Goal: Task Accomplishment & Management: Manage account settings

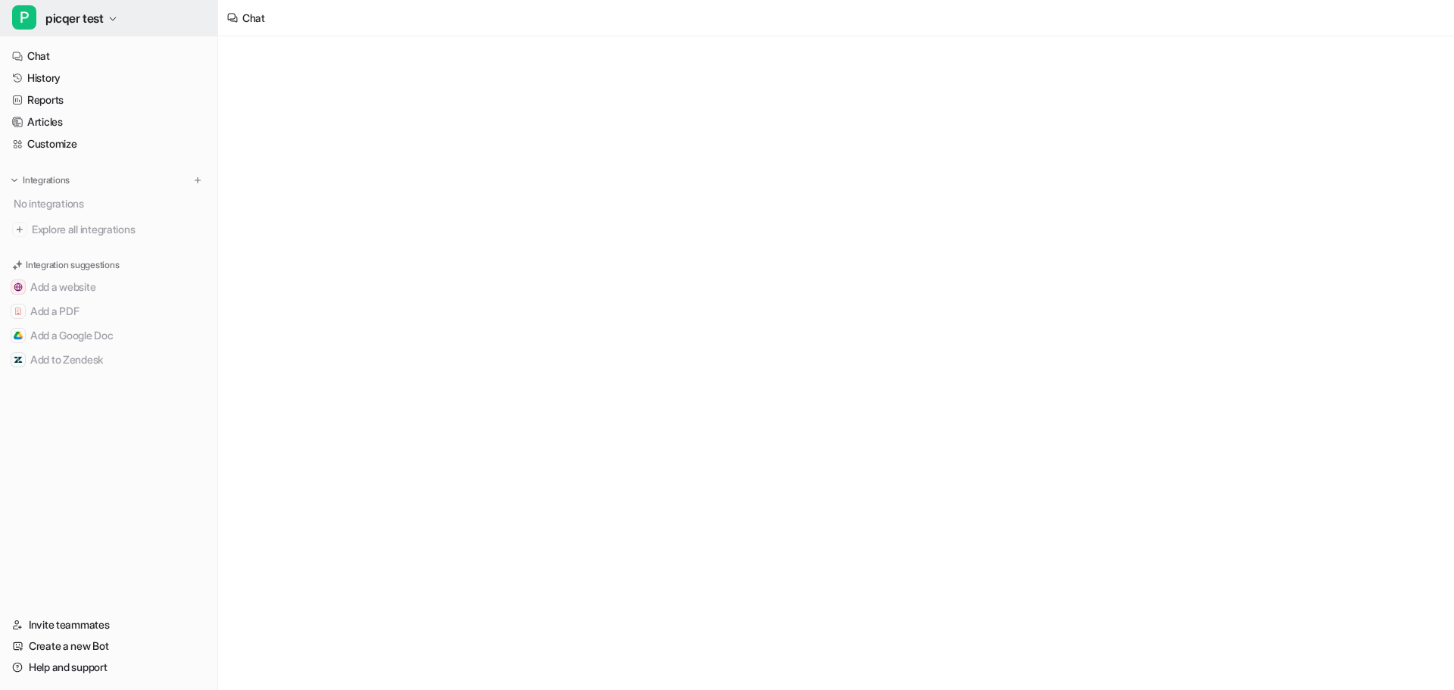
click at [92, 23] on span "picqer test" at bounding box center [74, 18] width 58 height 21
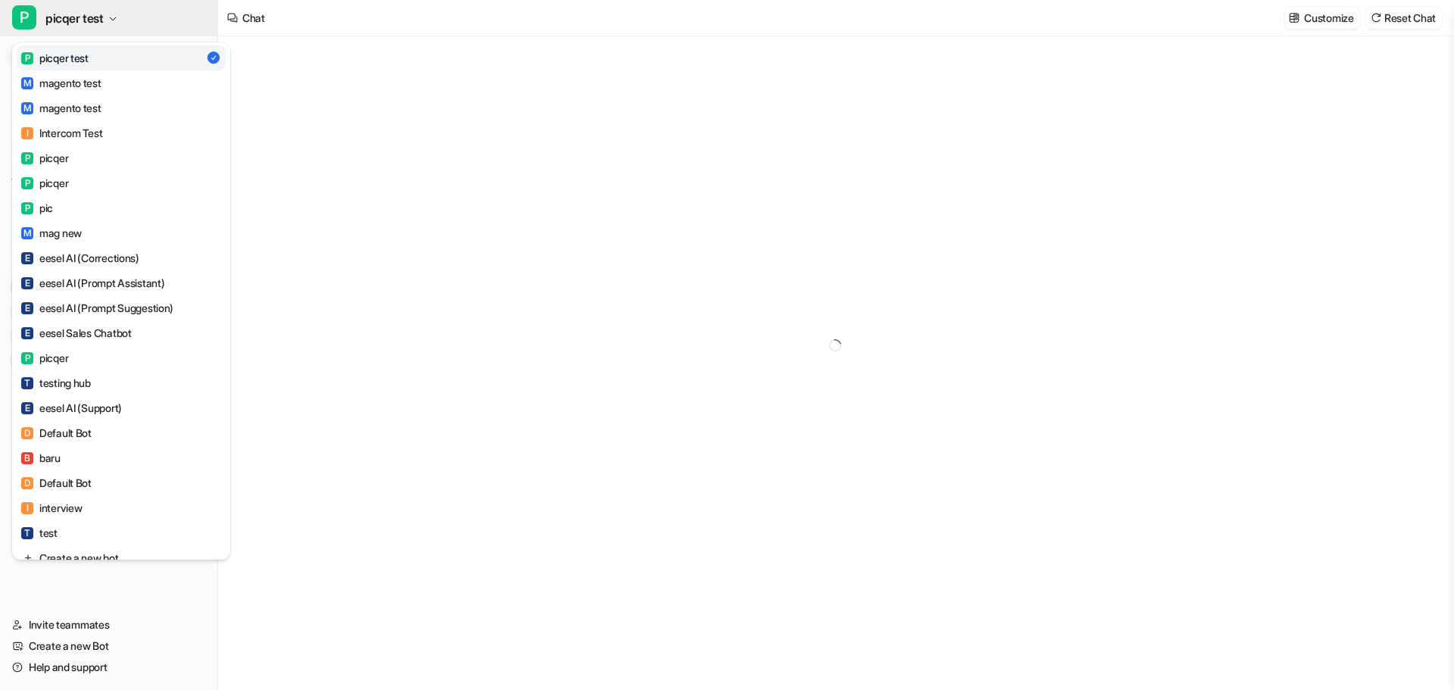
type textarea "**********"
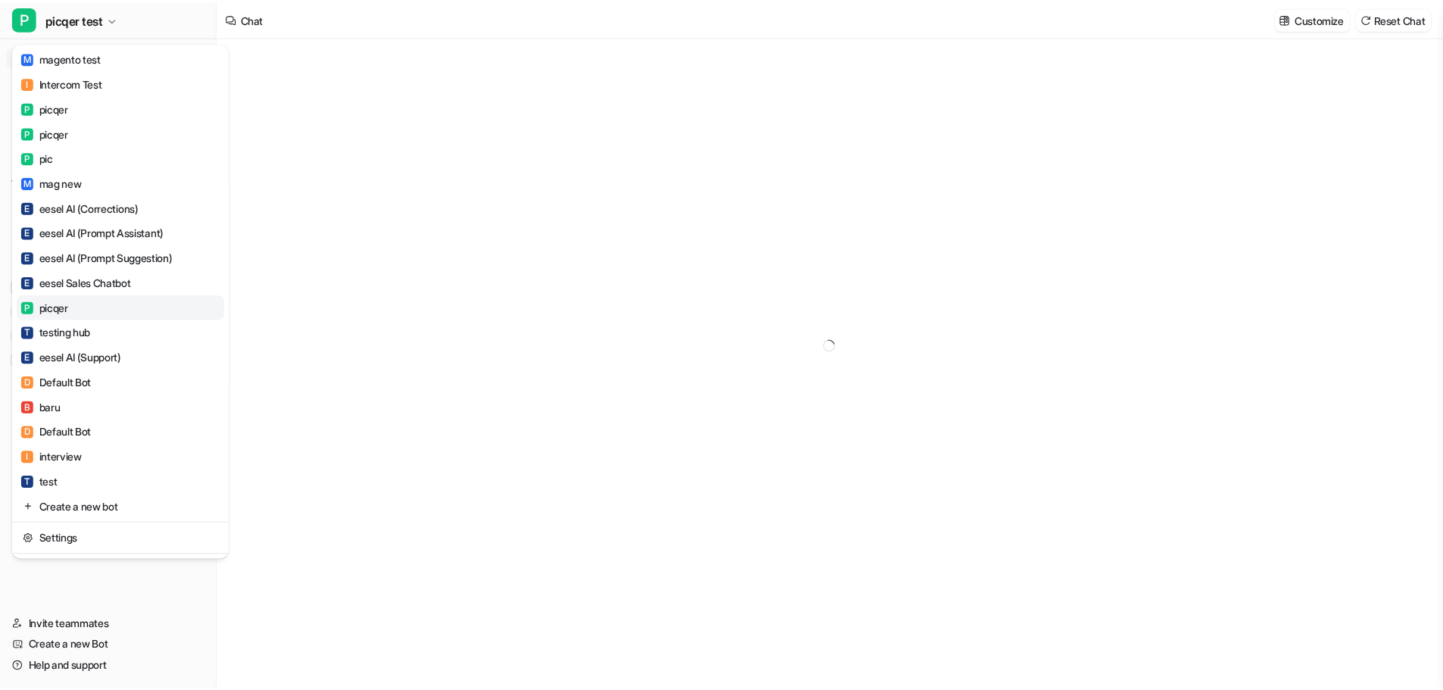
scroll to position [77, 0]
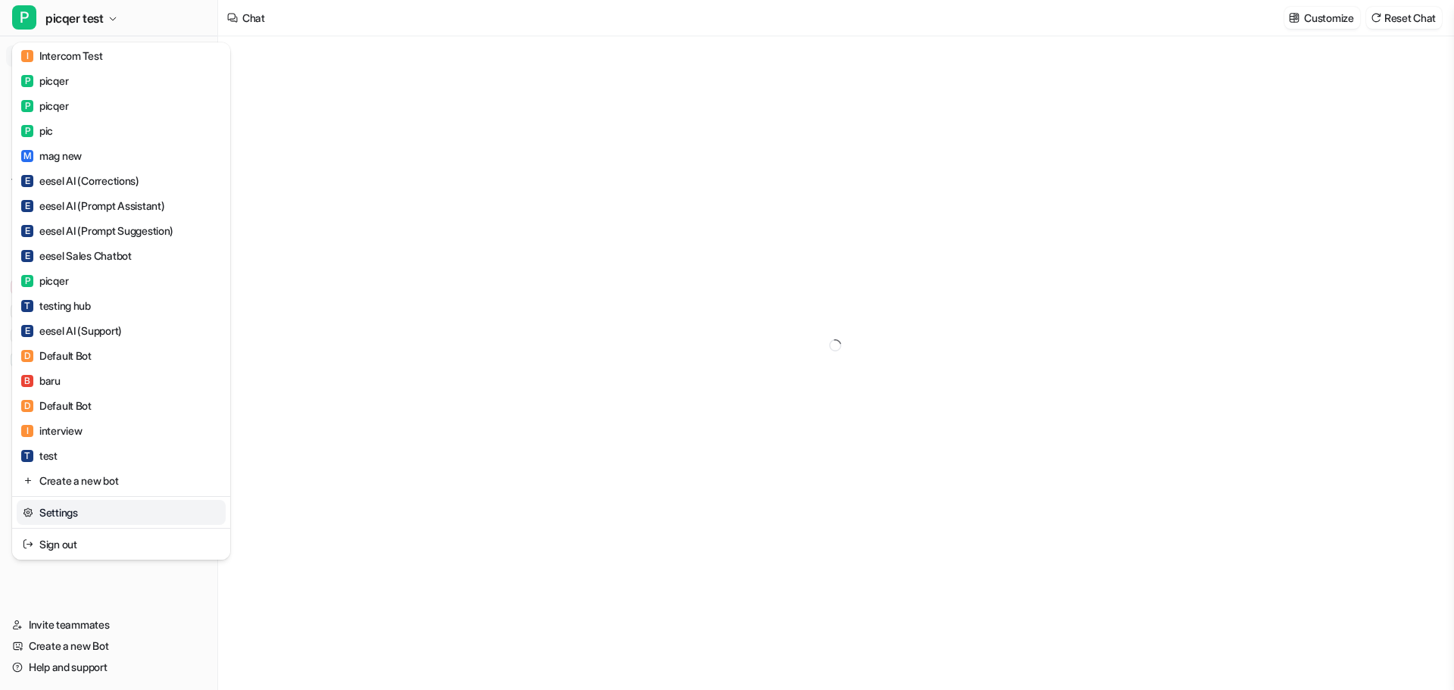
click at [94, 518] on link "Settings" at bounding box center [121, 512] width 209 height 25
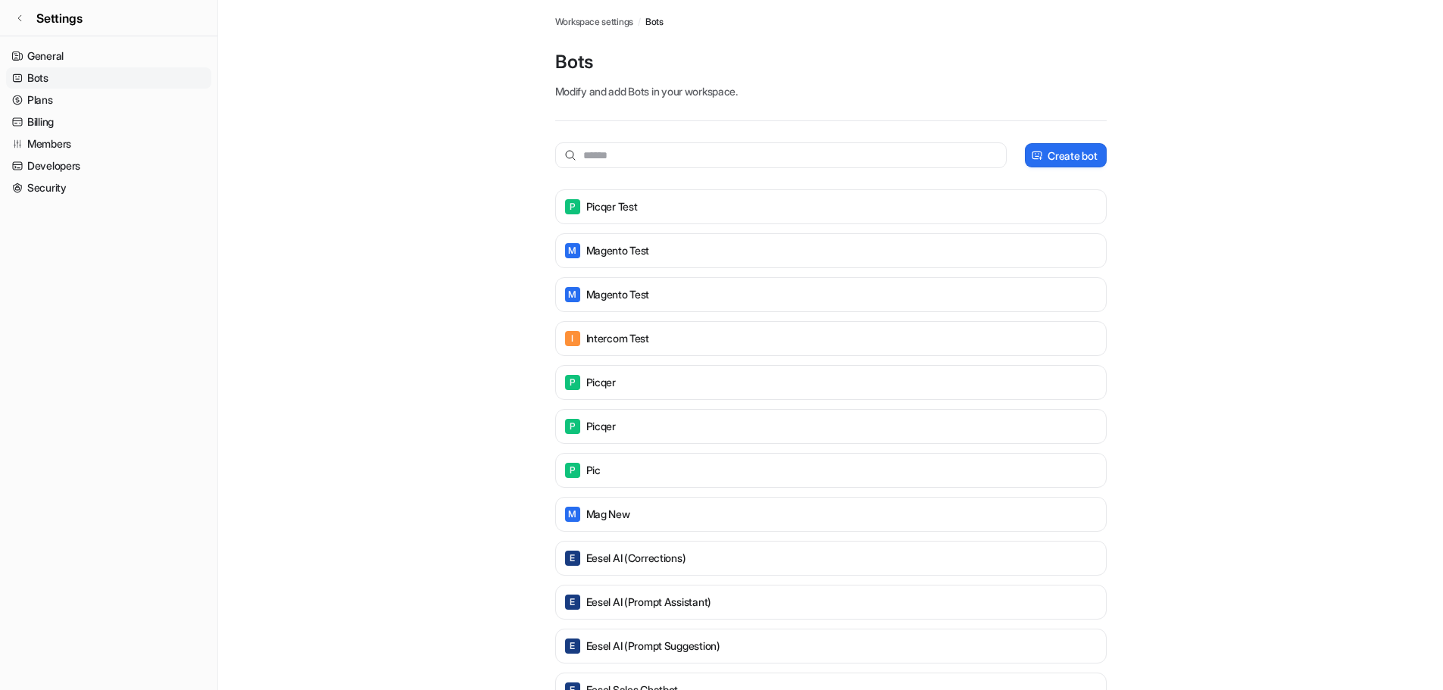
click at [67, 76] on link "Bots" at bounding box center [108, 77] width 205 height 21
click at [657, 214] on div "P picqer test" at bounding box center [831, 206] width 538 height 21
click at [642, 216] on div "P picqer test" at bounding box center [831, 206] width 538 height 21
click at [586, 248] on p "magento test" at bounding box center [618, 250] width 64 height 15
click at [610, 221] on div "P picqer test" at bounding box center [830, 206] width 551 height 35
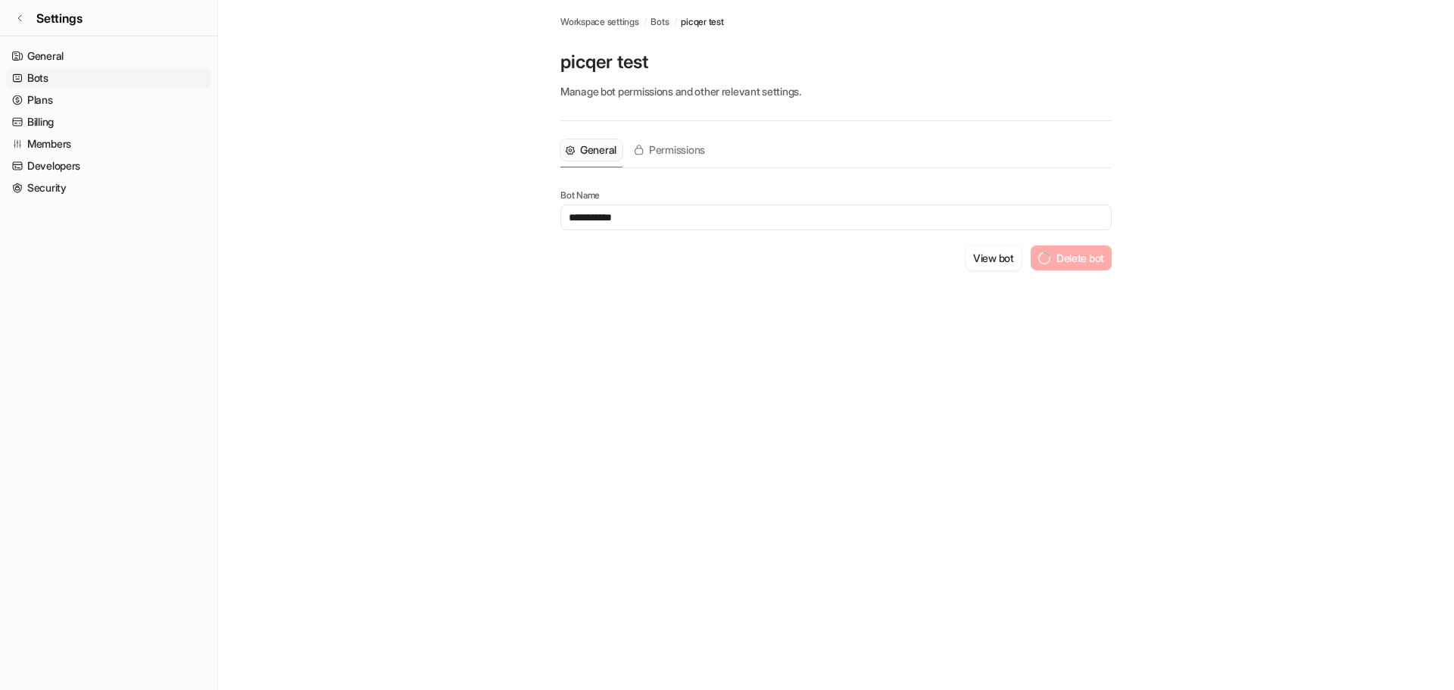
click at [610, 220] on input "**********" at bounding box center [835, 217] width 551 height 26
click at [668, 257] on div "View bot Delete bot" at bounding box center [835, 257] width 551 height 25
click at [1075, 259] on button "Delete bot" at bounding box center [1080, 257] width 63 height 25
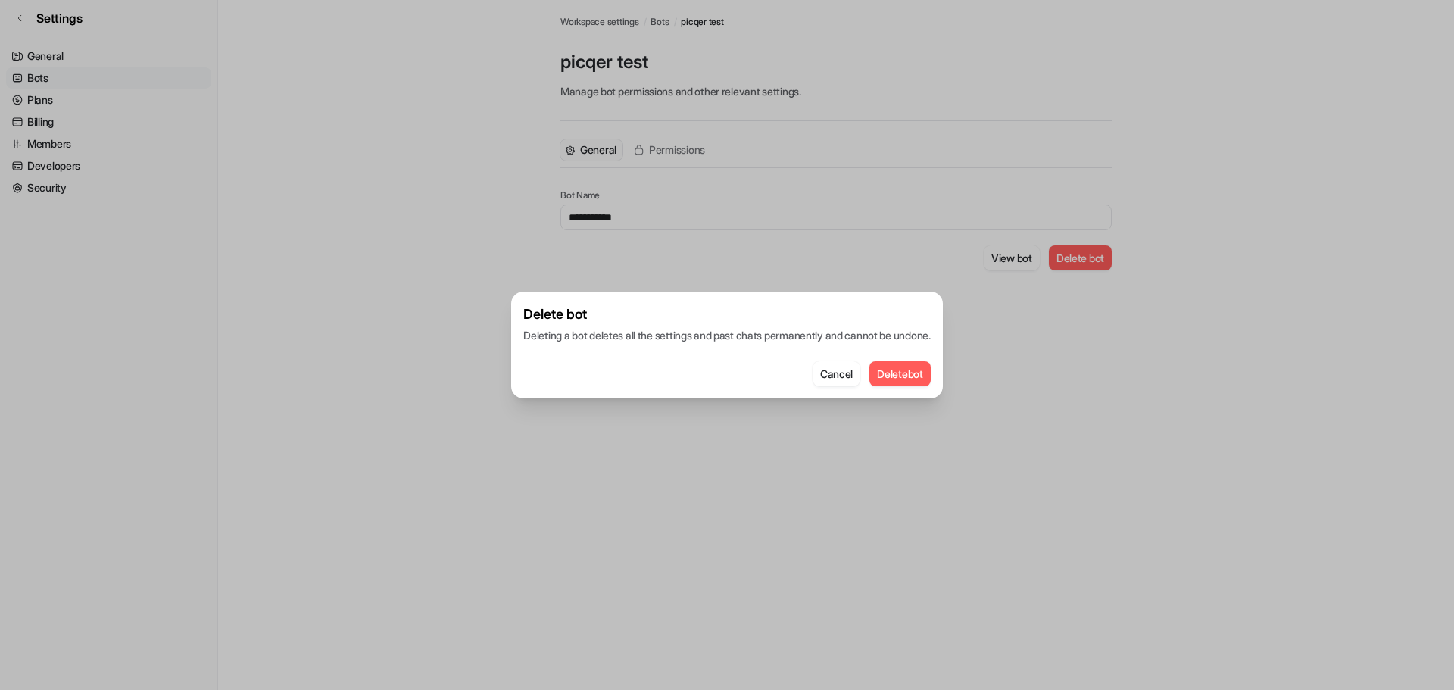
click at [913, 371] on button "Delete bot" at bounding box center [899, 373] width 61 height 25
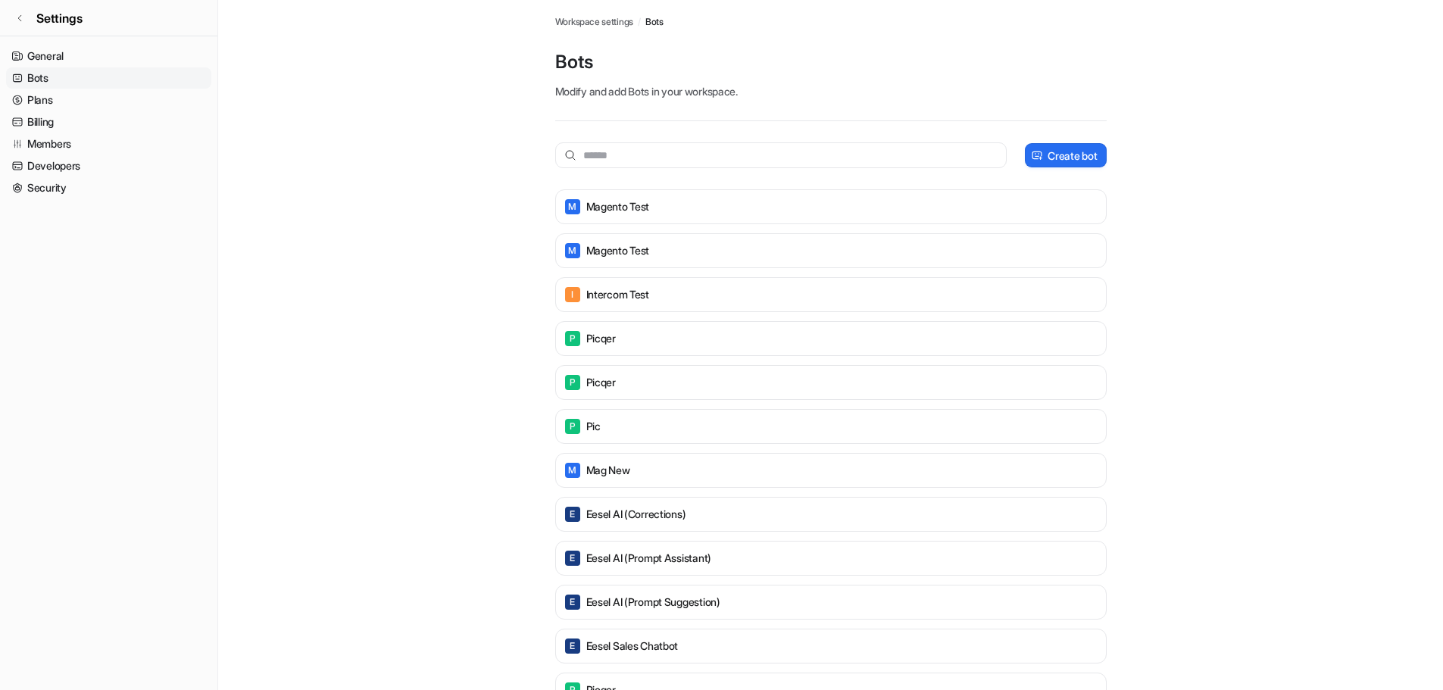
click at [1228, 462] on main "Workspace settings / Bots Bots Modify and add Bots in your workspace. Create bo…" at bounding box center [830, 522] width 1225 height 1045
click at [1020, 206] on div "M magento test" at bounding box center [831, 206] width 538 height 21
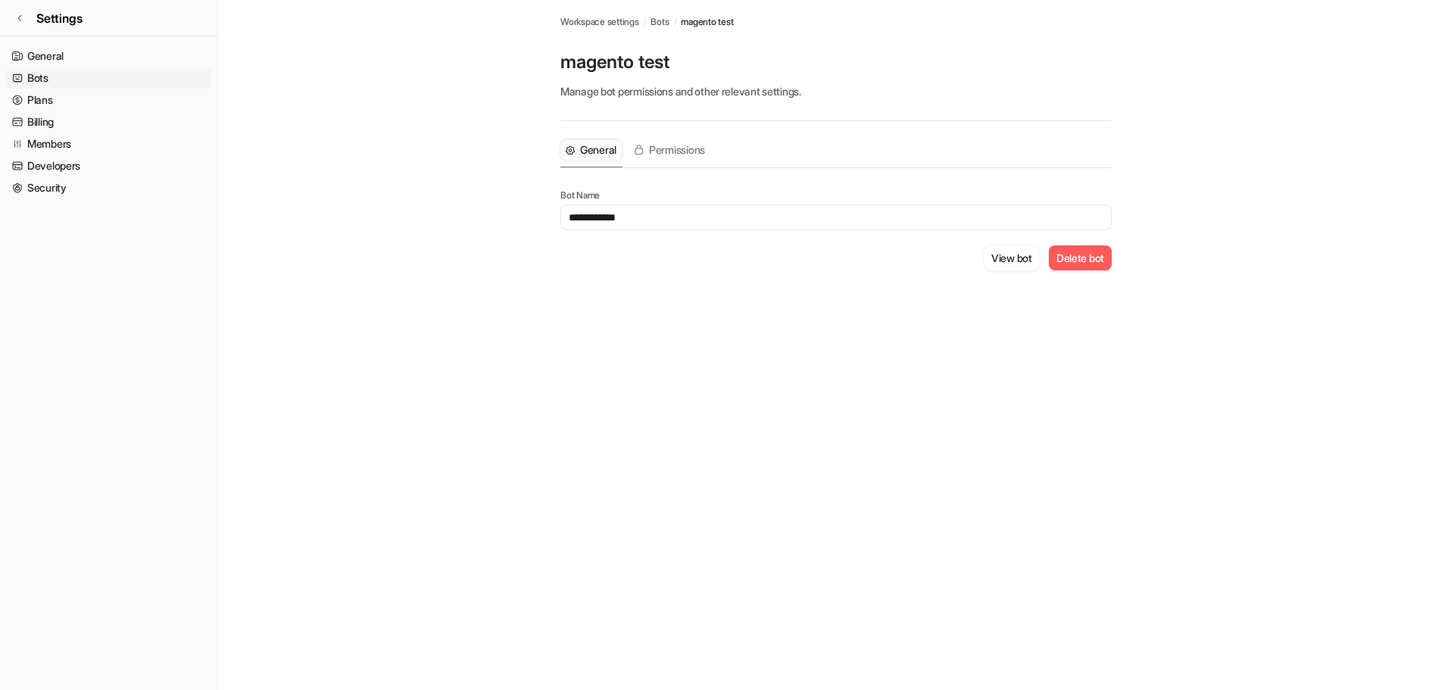
click at [1065, 257] on button "Delete bot" at bounding box center [1080, 257] width 63 height 25
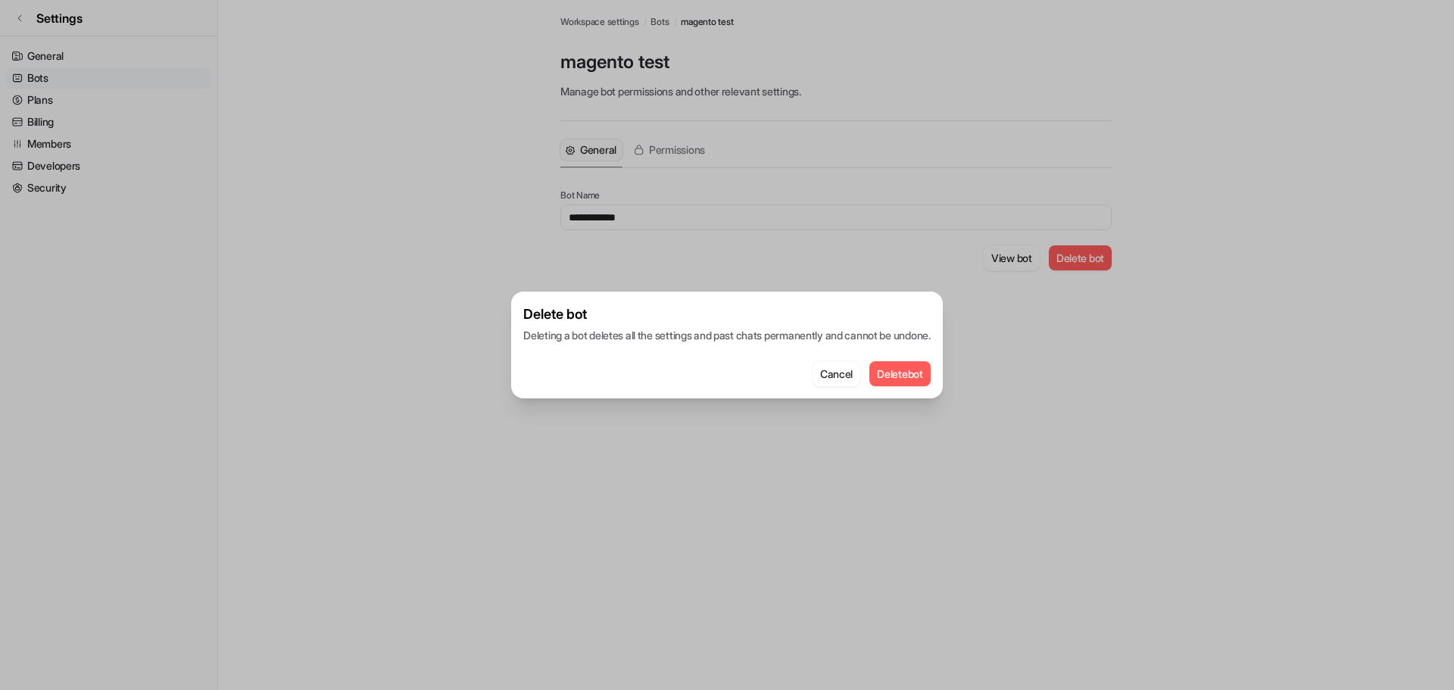
click at [916, 370] on button "Delete bot" at bounding box center [899, 373] width 61 height 25
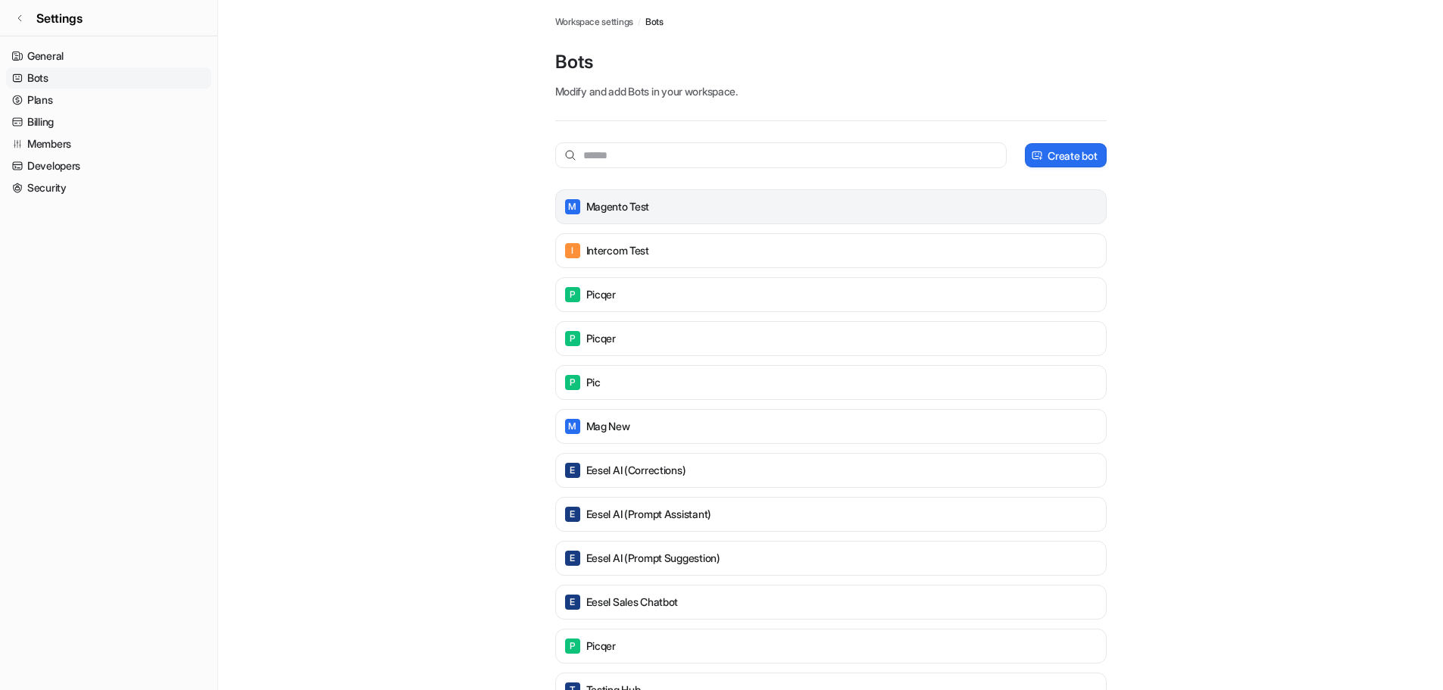
click at [651, 213] on div "M magento test" at bounding box center [831, 206] width 538 height 21
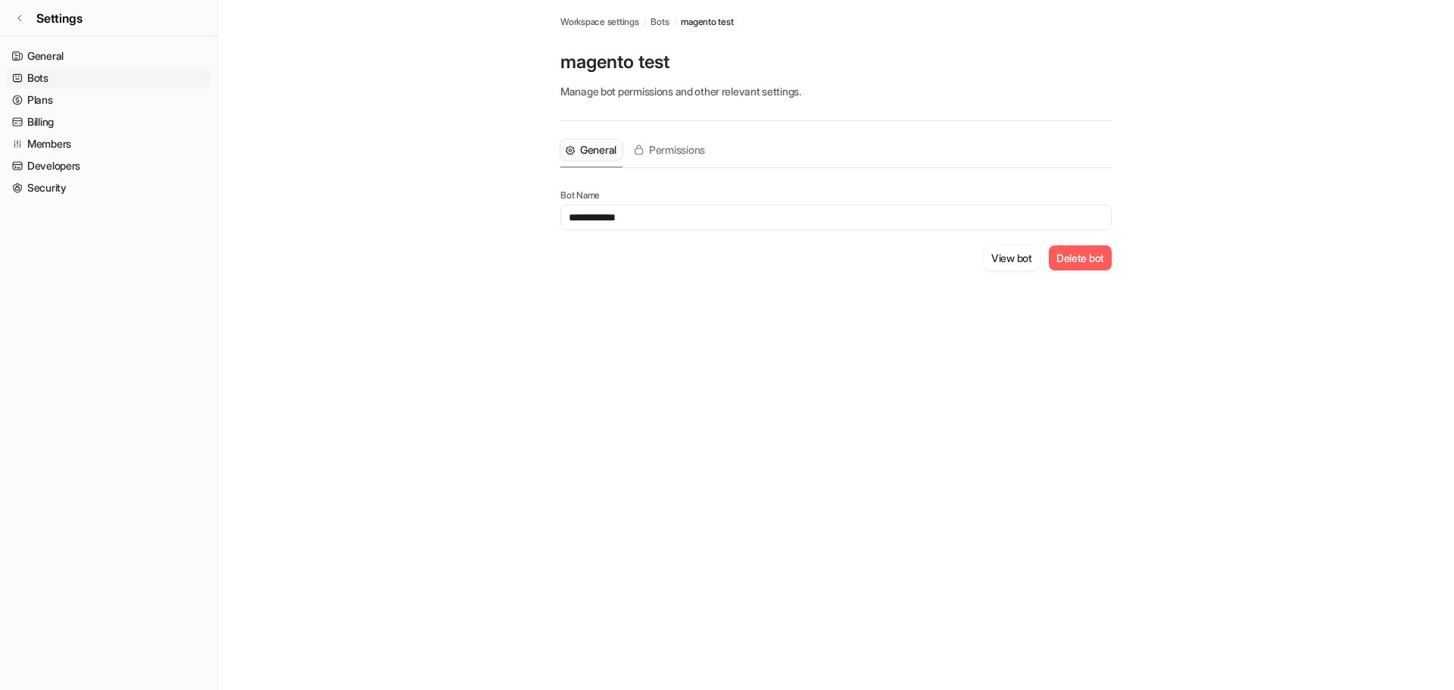
click at [1060, 263] on button "Delete bot" at bounding box center [1080, 257] width 63 height 25
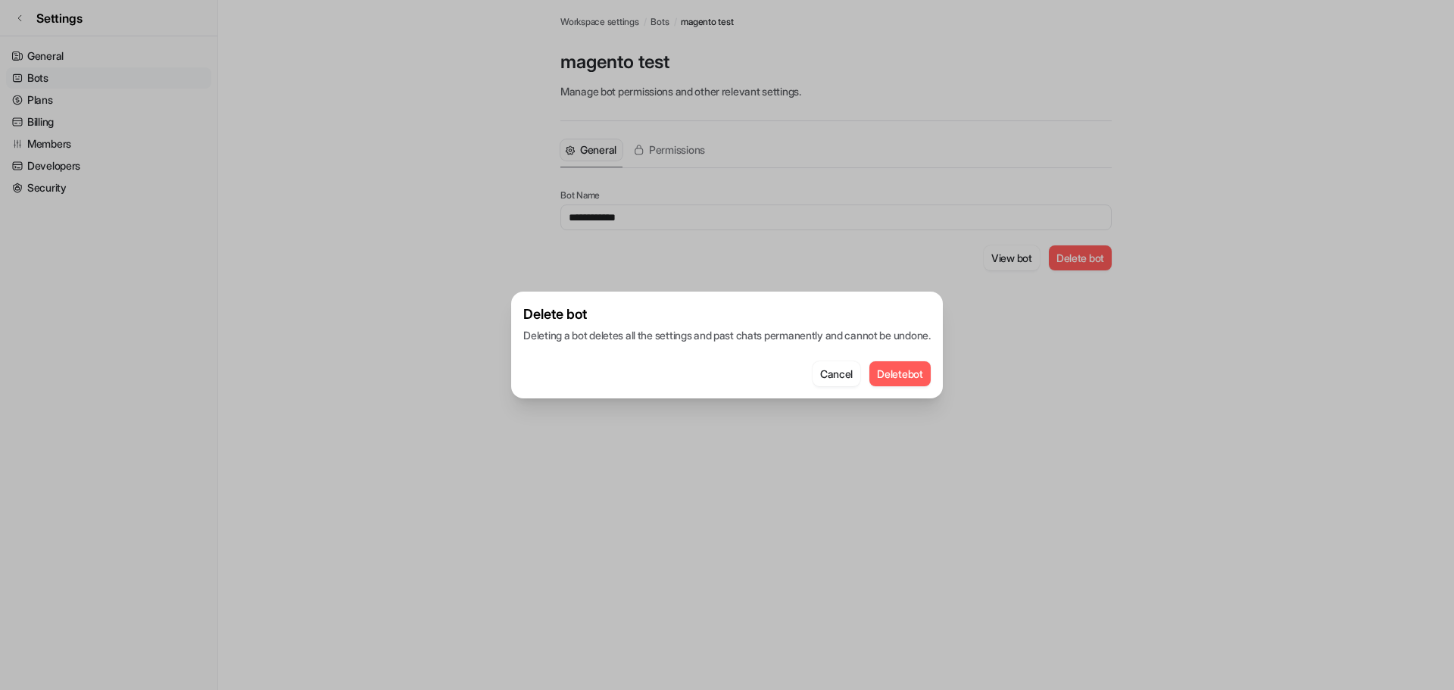
click at [904, 378] on button "Delete bot" at bounding box center [899, 373] width 61 height 25
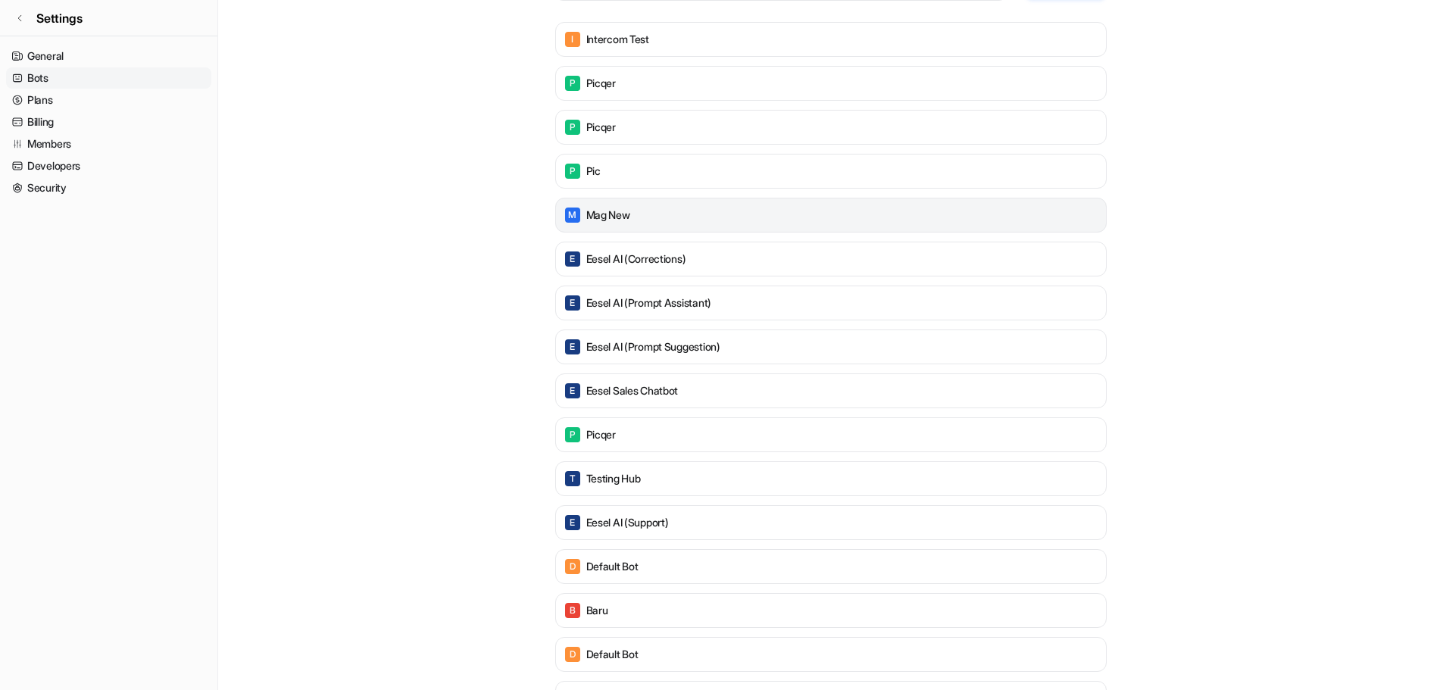
scroll to position [267, 0]
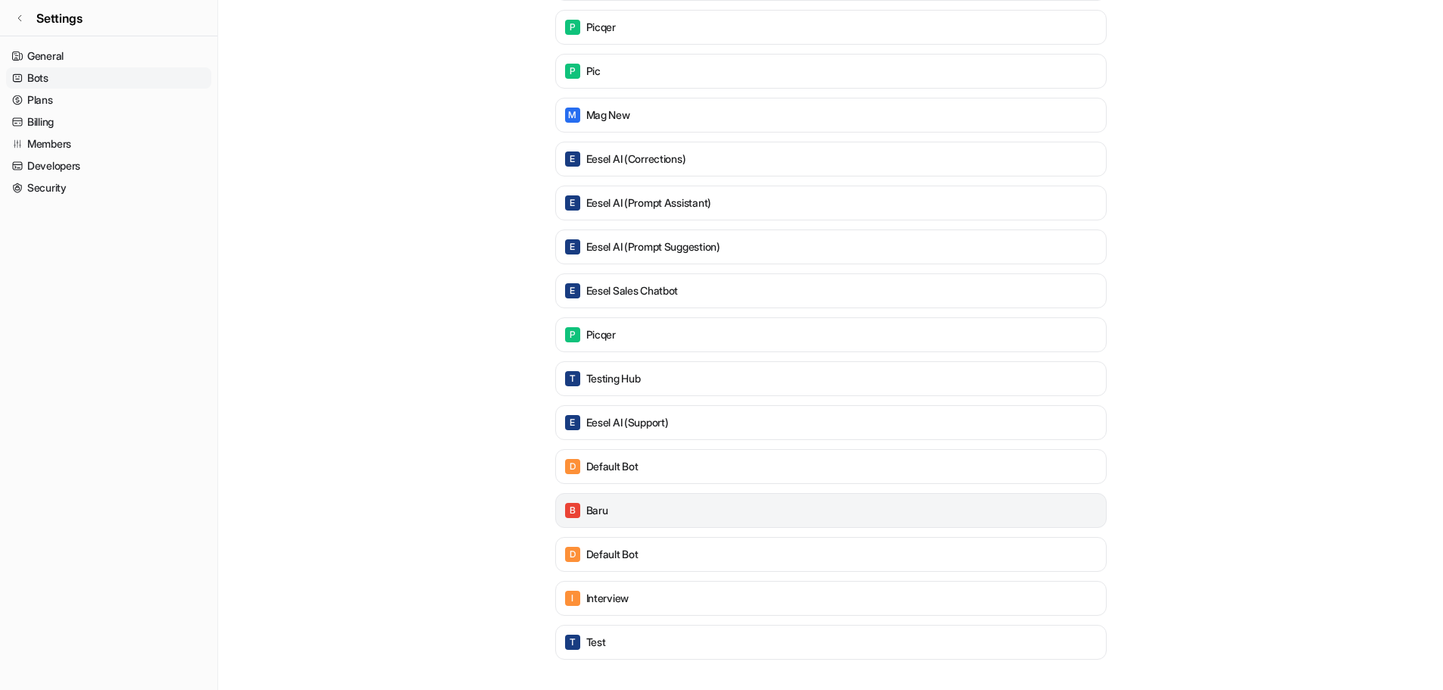
click at [619, 506] on div "B baru" at bounding box center [831, 510] width 538 height 21
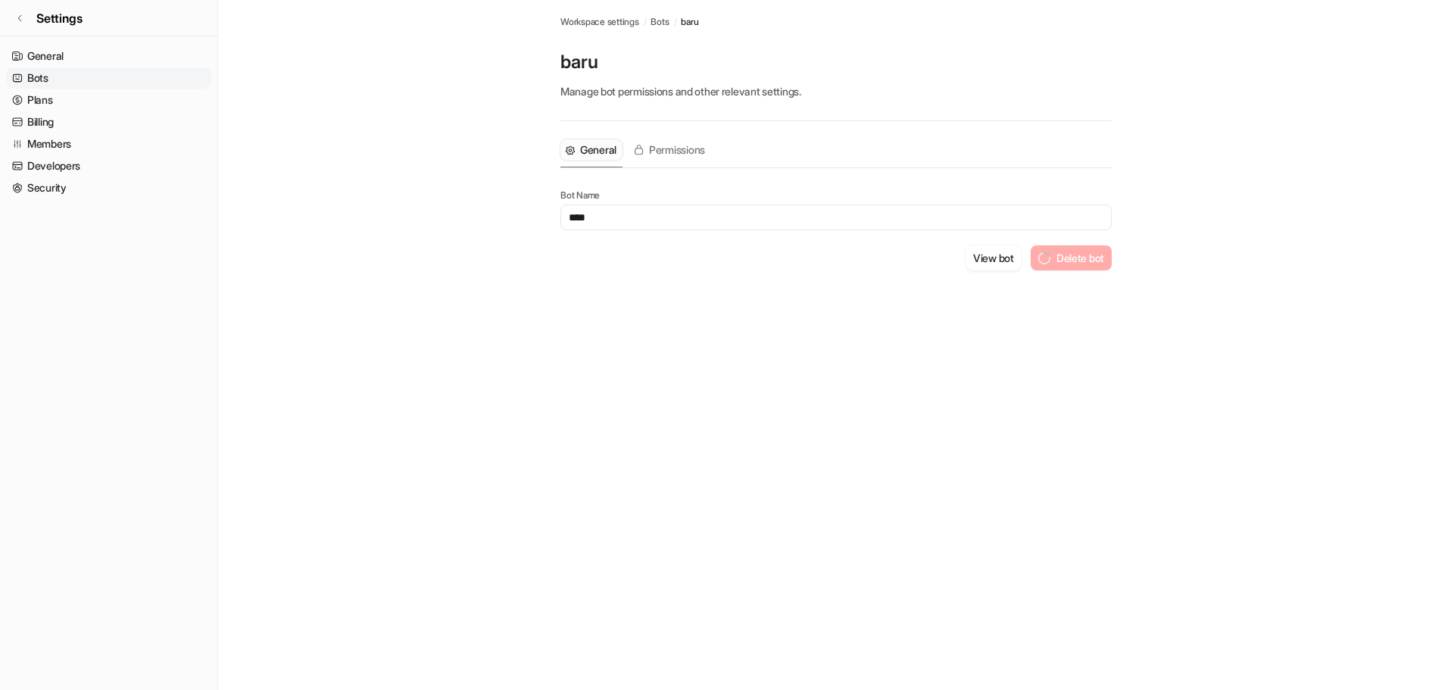
click at [593, 515] on div "Bots Workspace settings / Bots / baru baru Manage bot permissions and other rel…" at bounding box center [727, 345] width 1454 height 690
click at [1063, 262] on button "Delete bot" at bounding box center [1080, 257] width 63 height 25
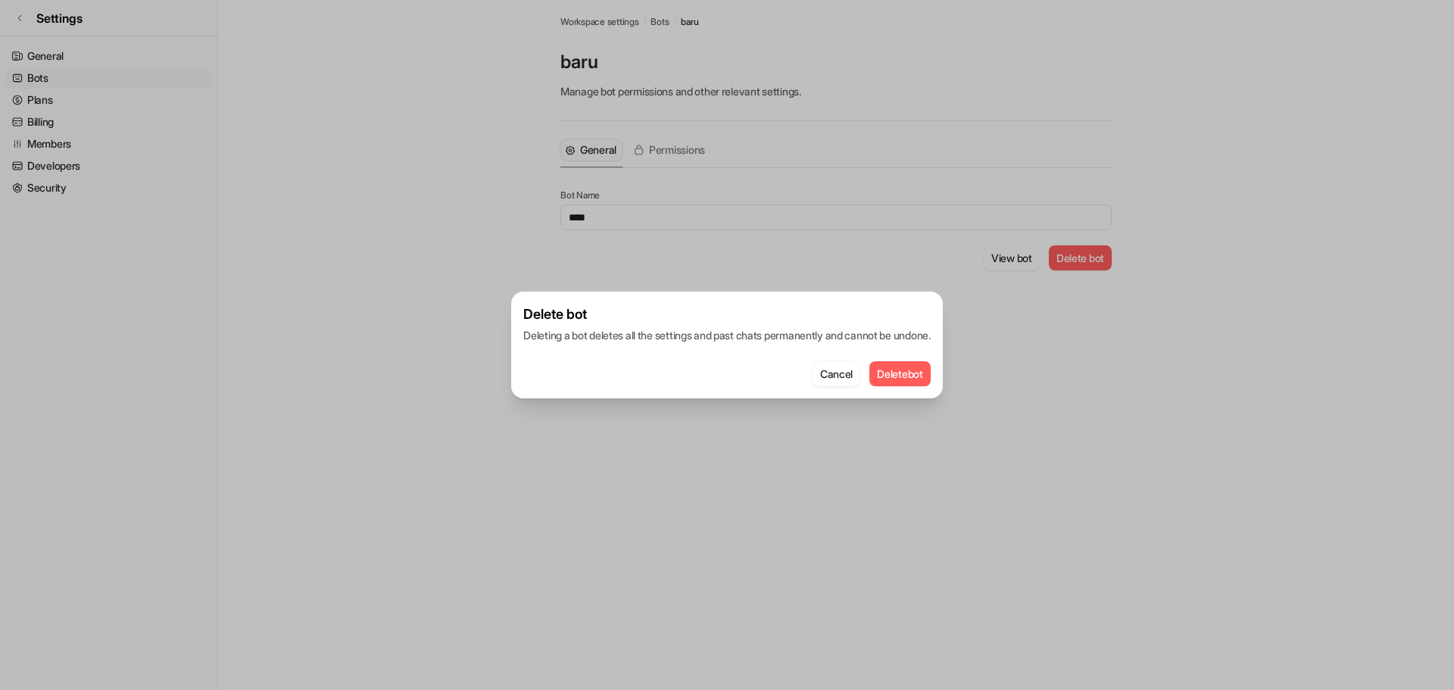
click at [914, 370] on button "Delete bot" at bounding box center [899, 373] width 61 height 25
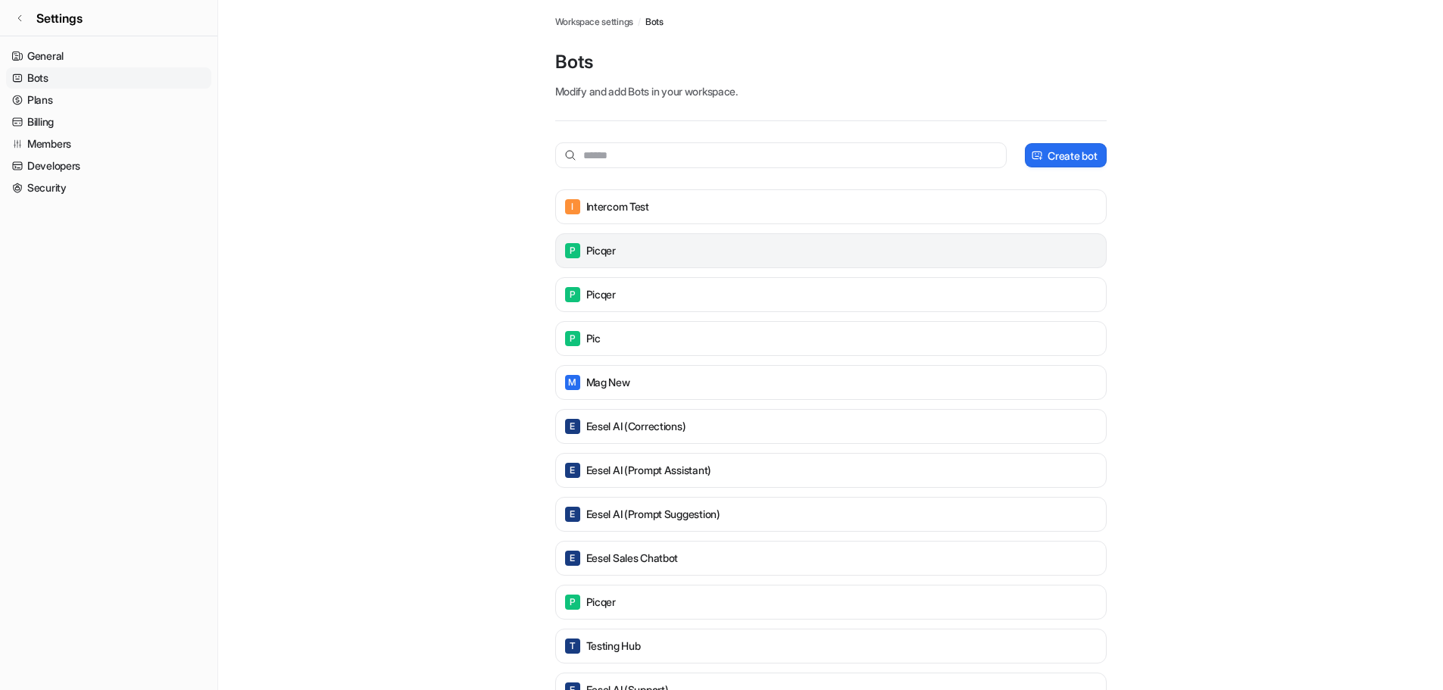
click at [605, 245] on p "picqer" at bounding box center [601, 250] width 30 height 15
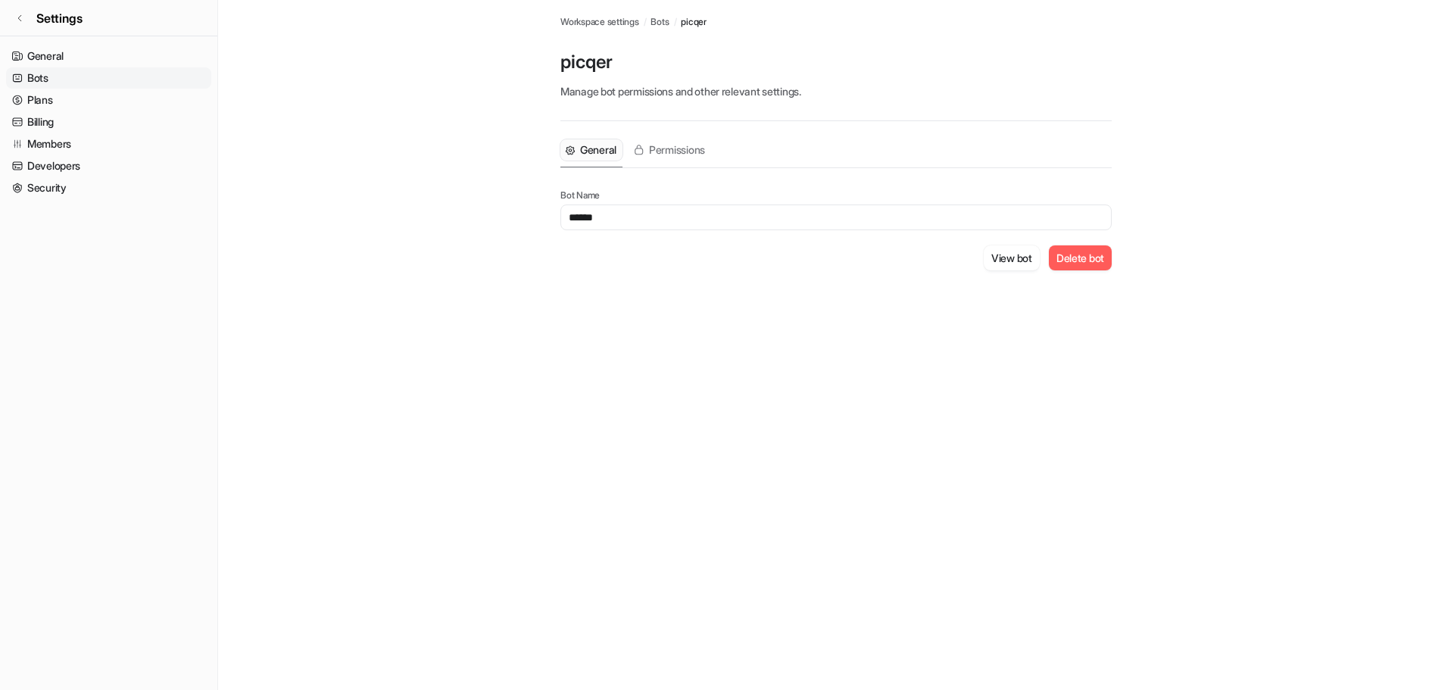
click at [1073, 262] on button "Delete bot" at bounding box center [1080, 257] width 63 height 25
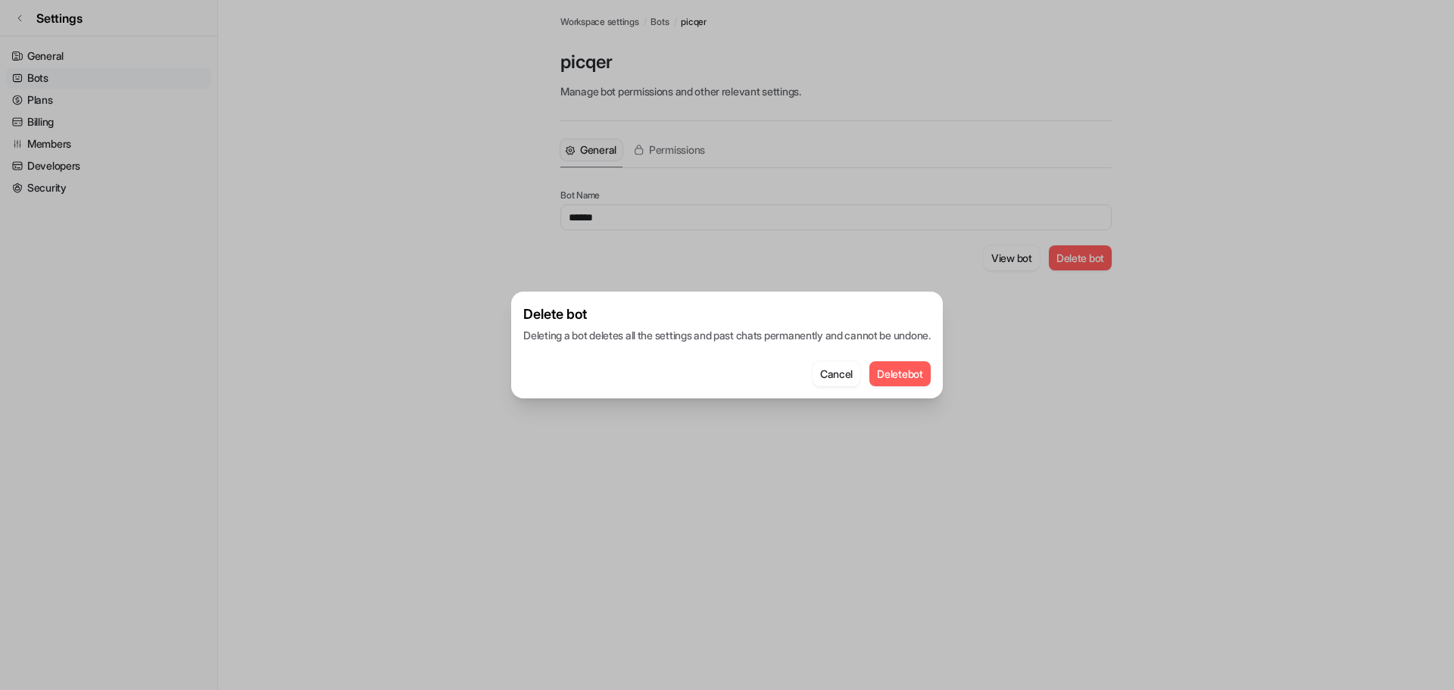
click at [907, 379] on button "Delete bot" at bounding box center [899, 373] width 61 height 25
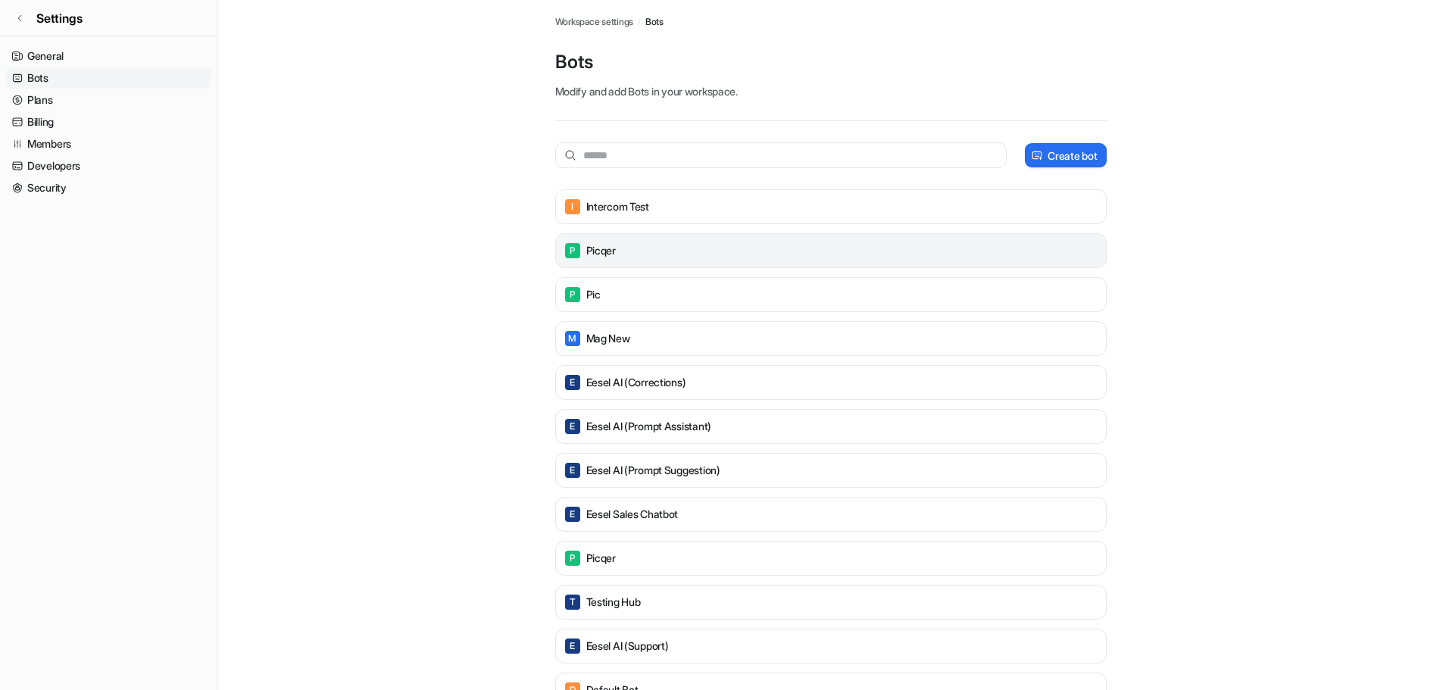
click at [601, 254] on p "picqer" at bounding box center [601, 250] width 30 height 15
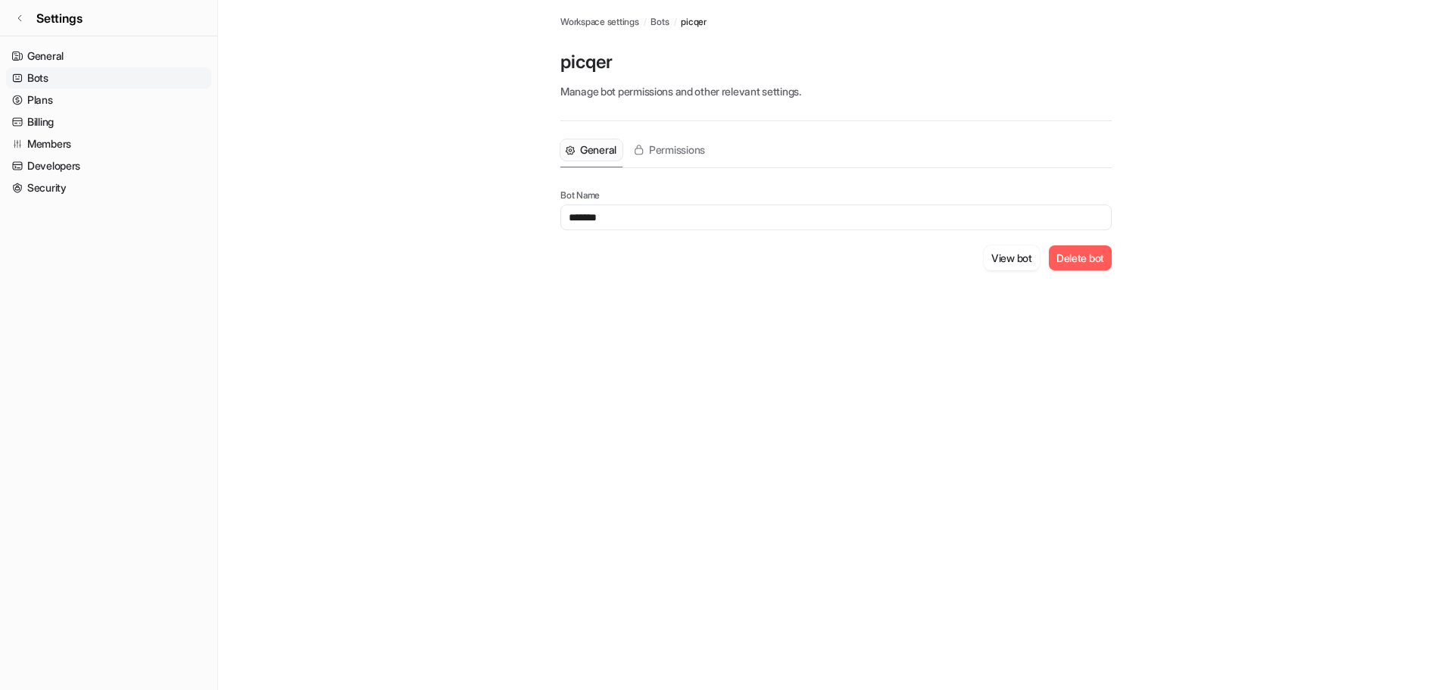
click at [1072, 261] on button "Delete bot" at bounding box center [1080, 257] width 63 height 25
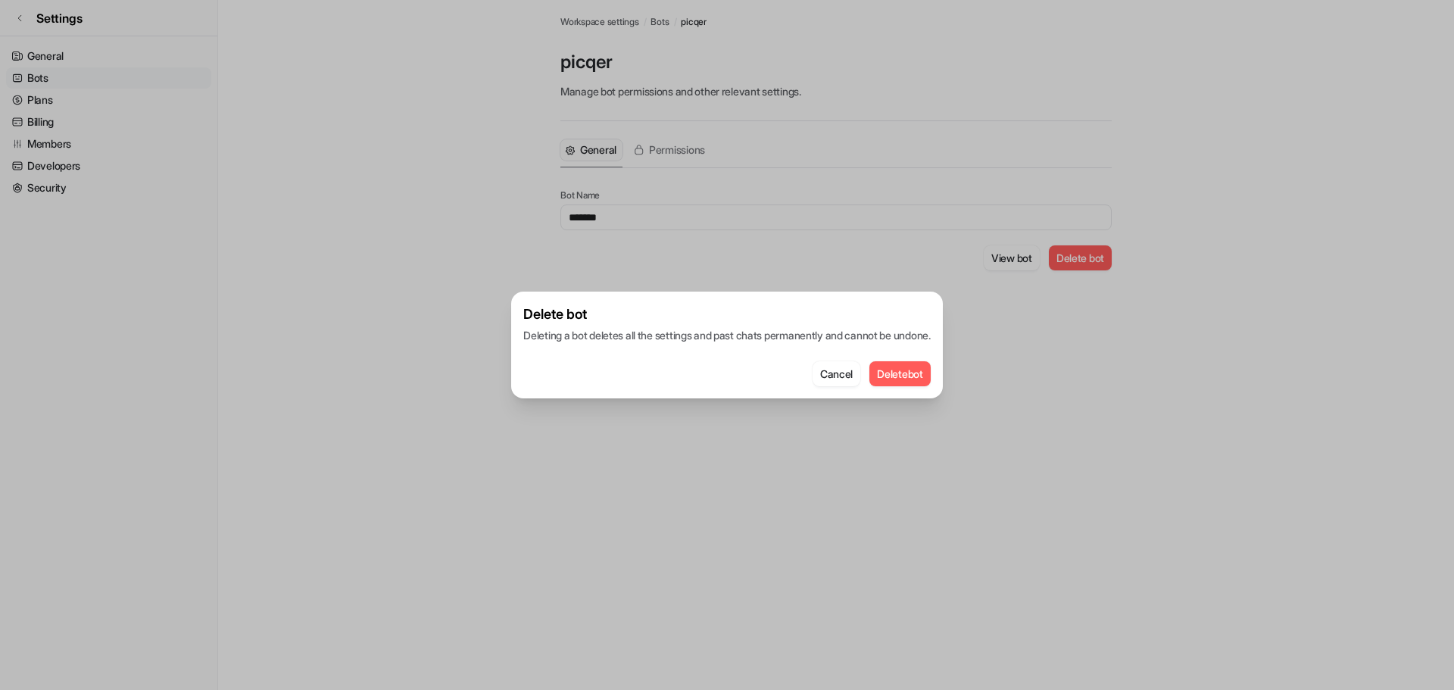
click at [909, 377] on button "Delete bot" at bounding box center [899, 373] width 61 height 25
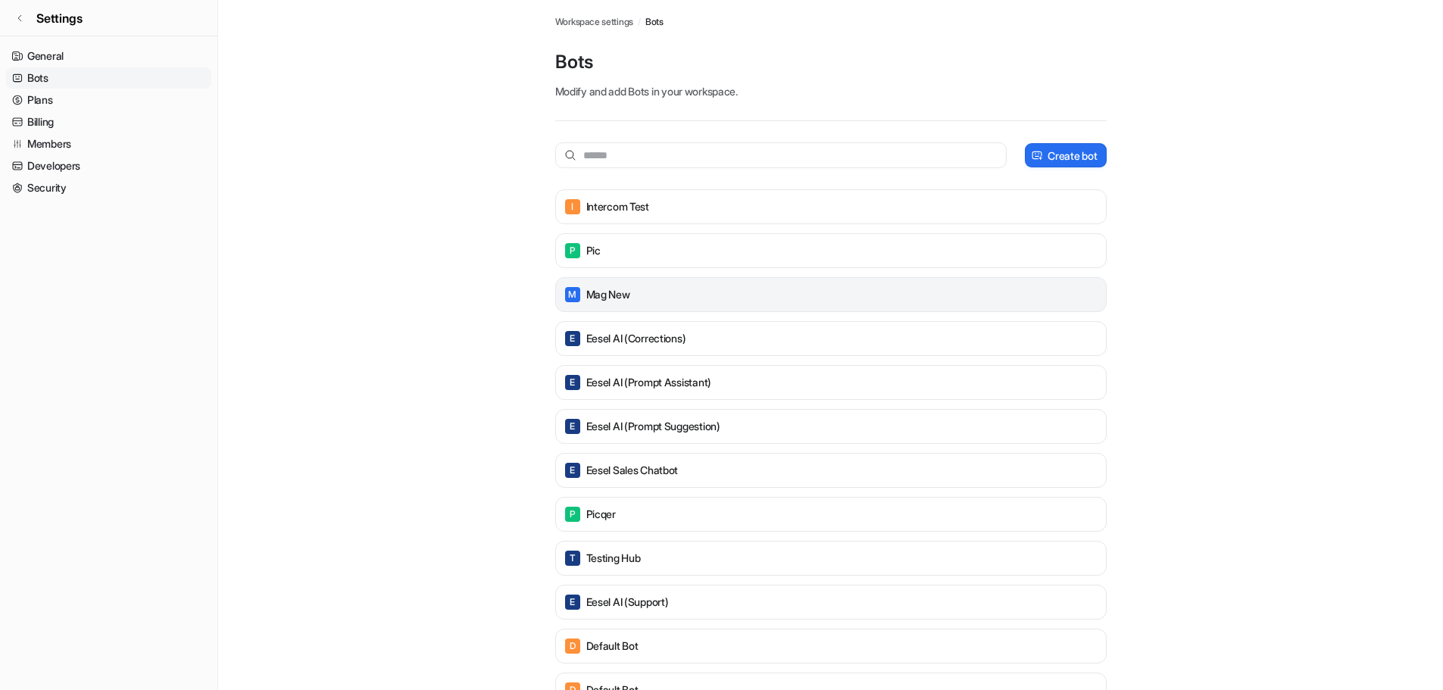
click at [604, 290] on p "mag new" at bounding box center [608, 294] width 44 height 15
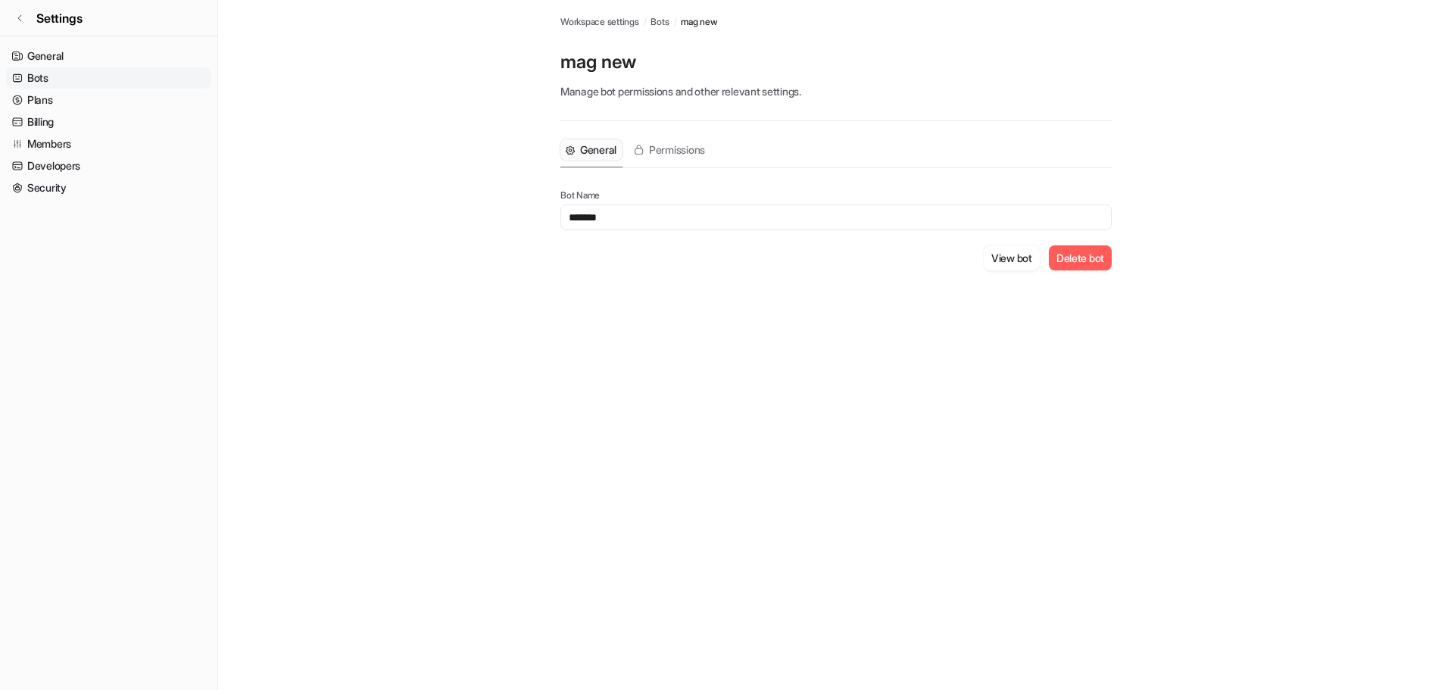
click at [1079, 258] on button "Delete bot" at bounding box center [1080, 257] width 63 height 25
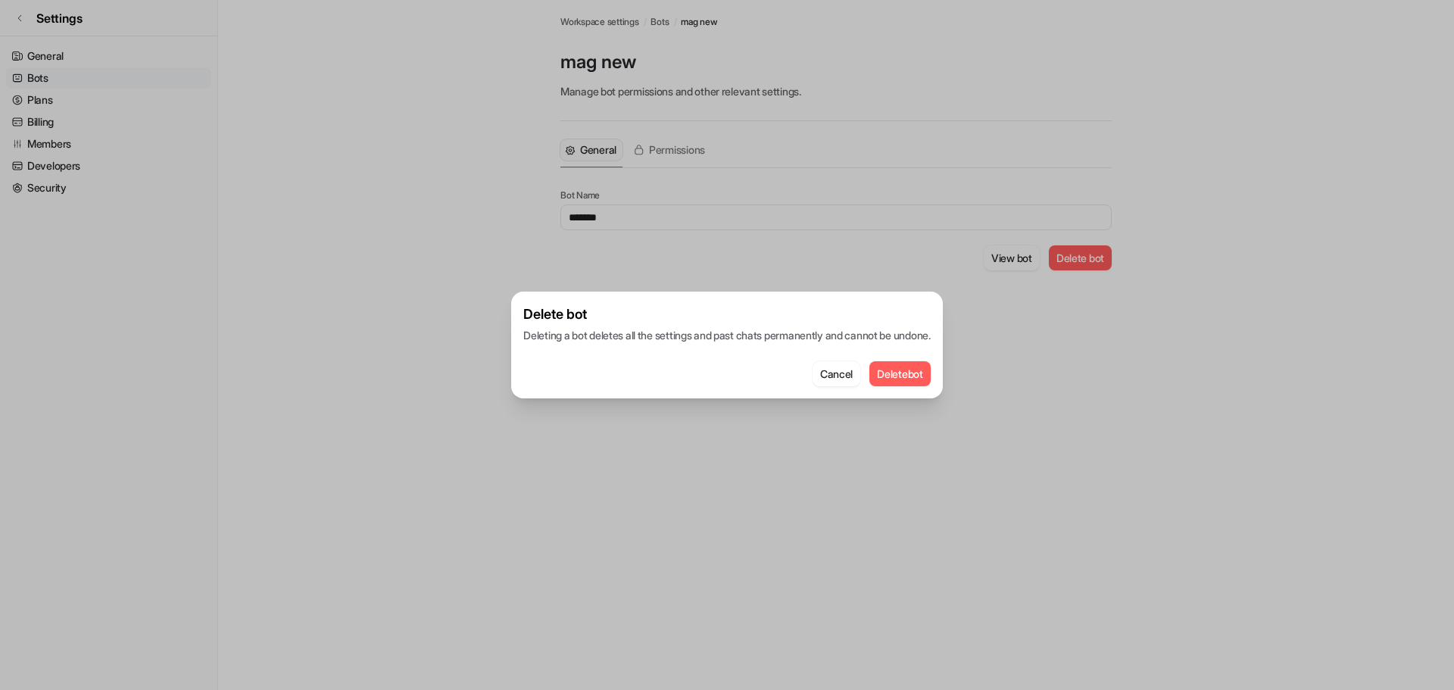
click at [924, 370] on button "Delete bot" at bounding box center [899, 373] width 61 height 25
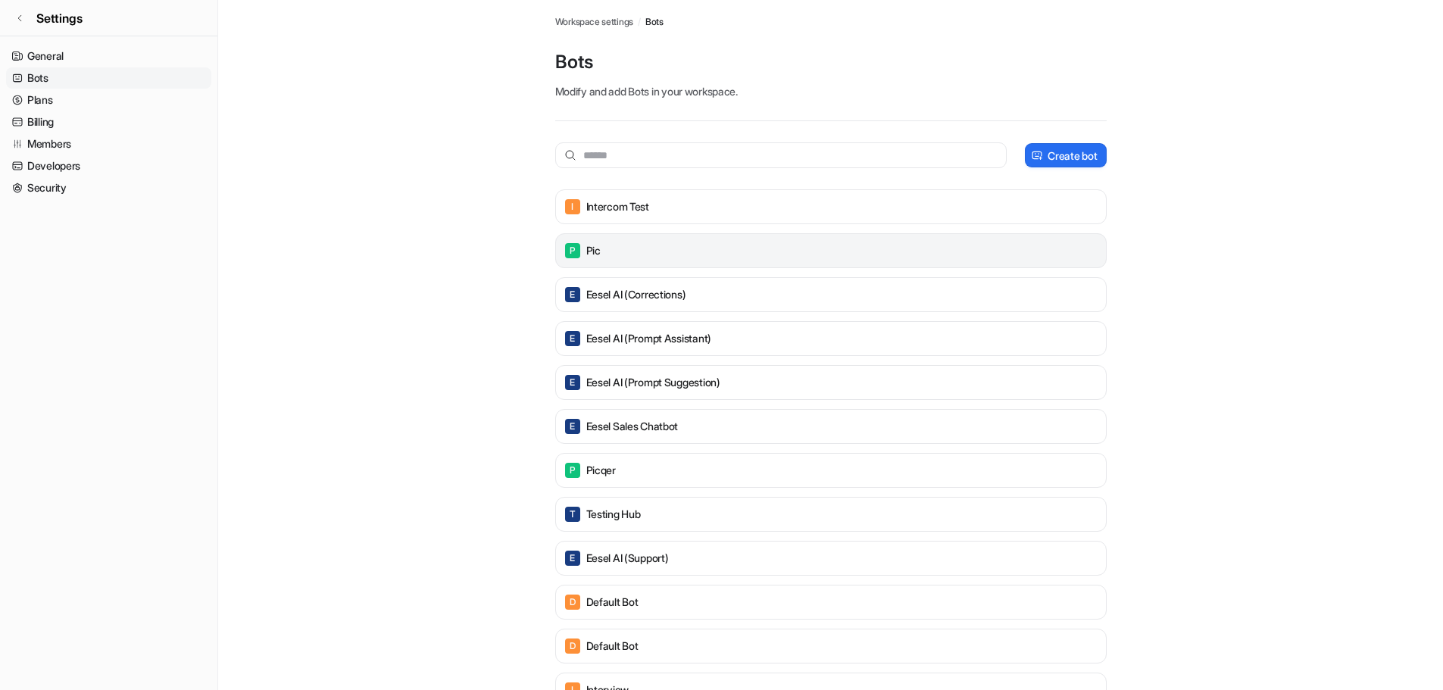
click at [594, 251] on p "pic" at bounding box center [593, 250] width 14 height 15
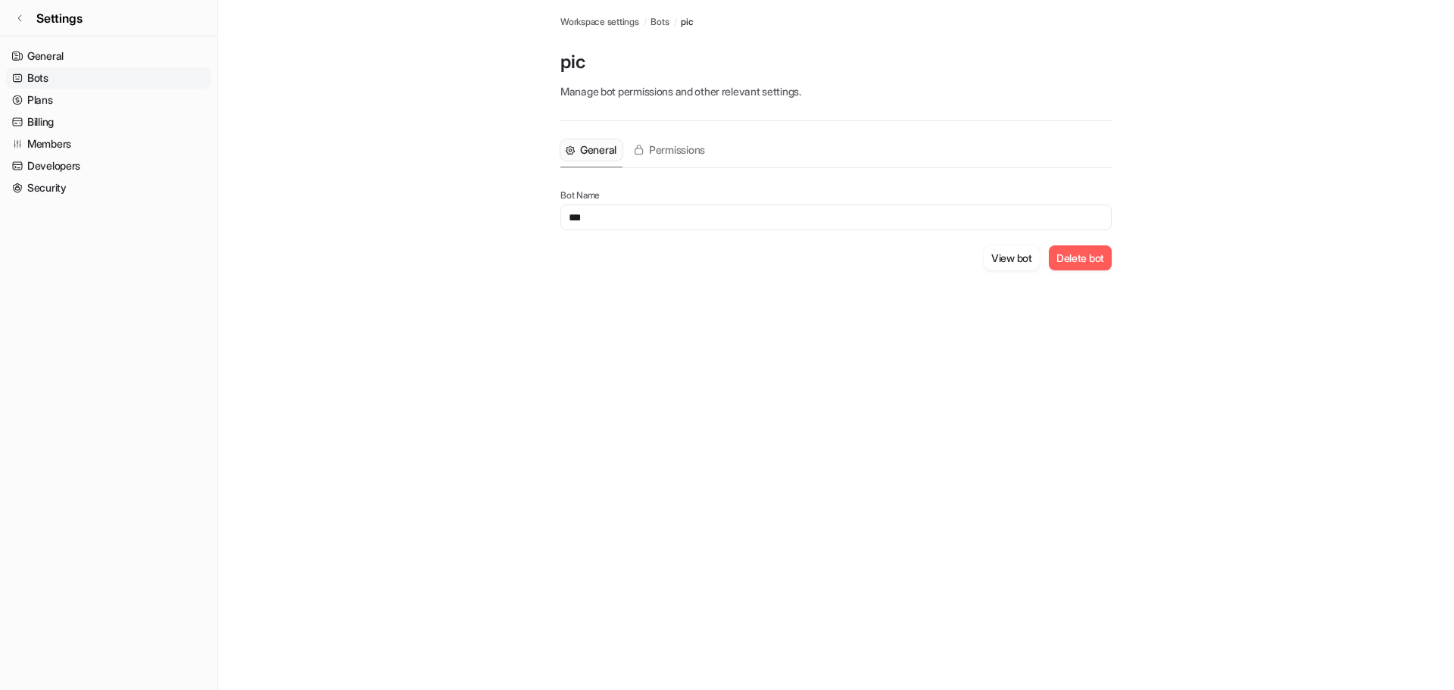
click at [1085, 261] on button "Delete bot" at bounding box center [1080, 257] width 63 height 25
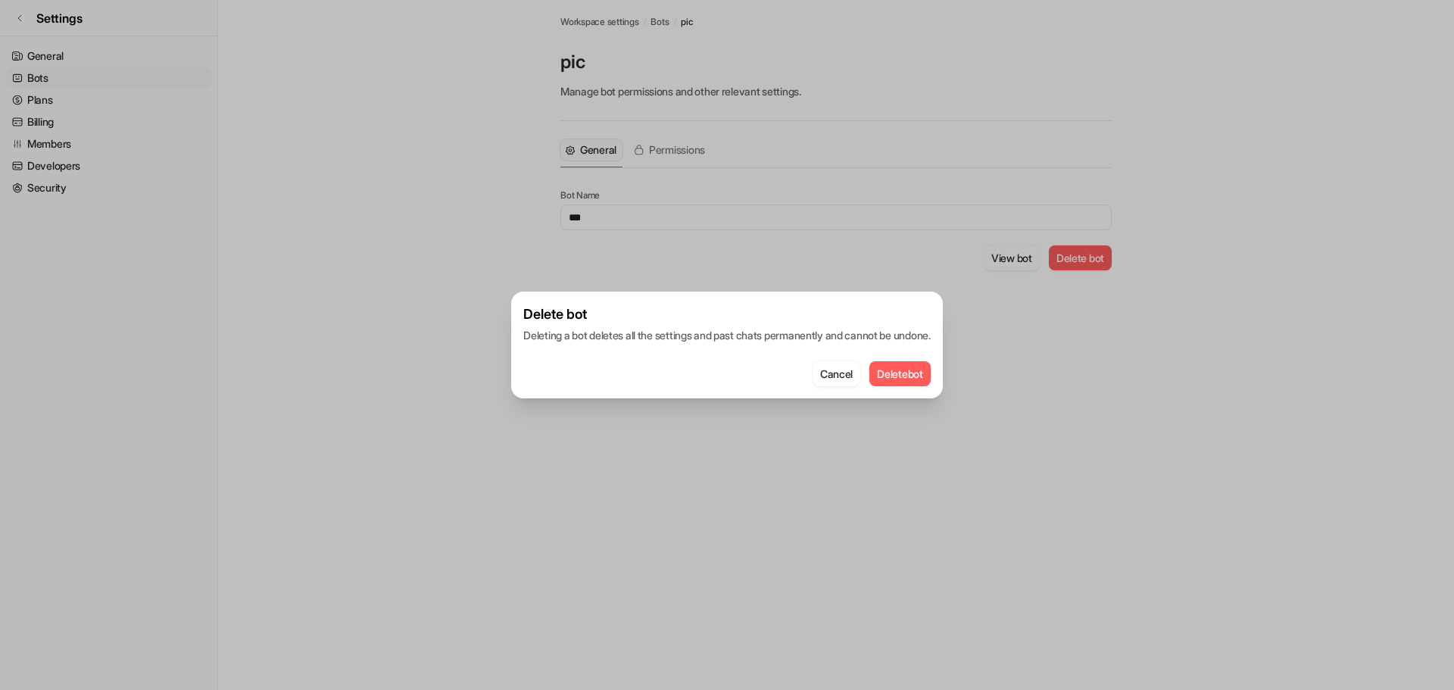
click at [907, 377] on button "Delete bot" at bounding box center [899, 373] width 61 height 25
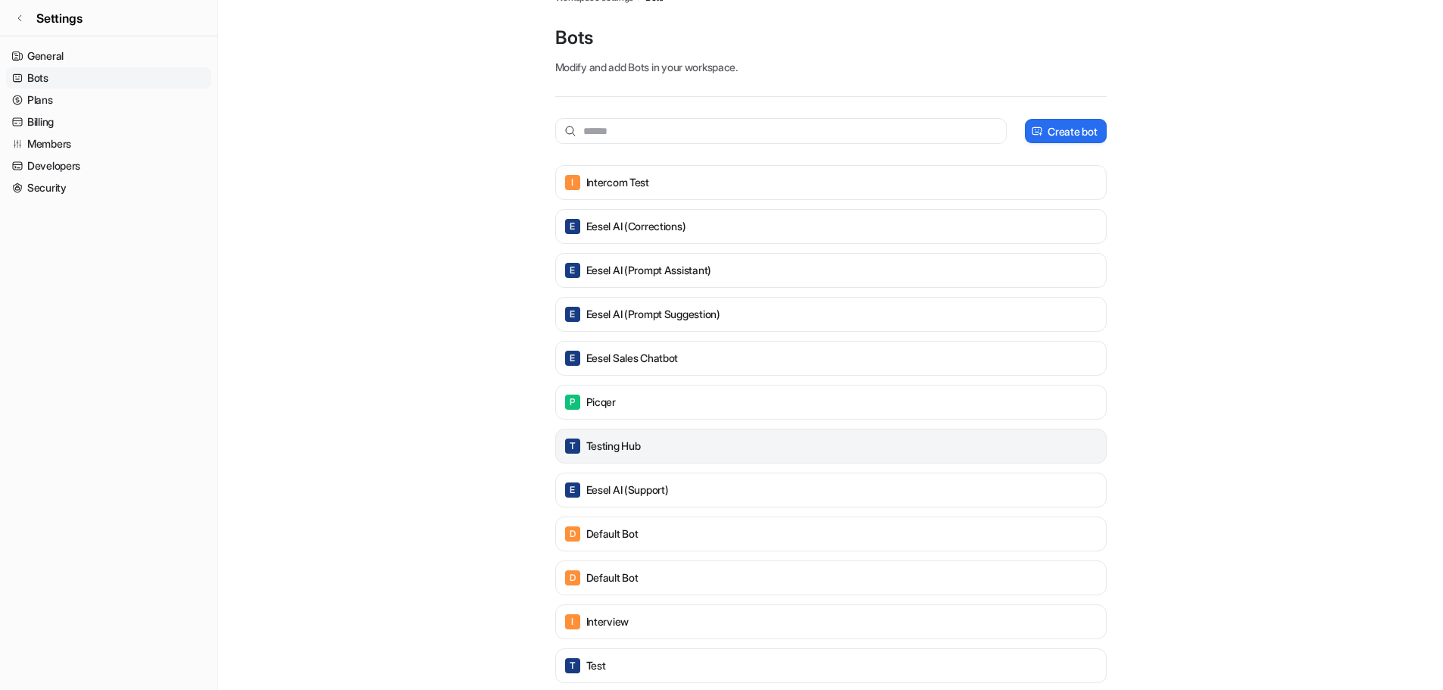
scroll to position [48, 0]
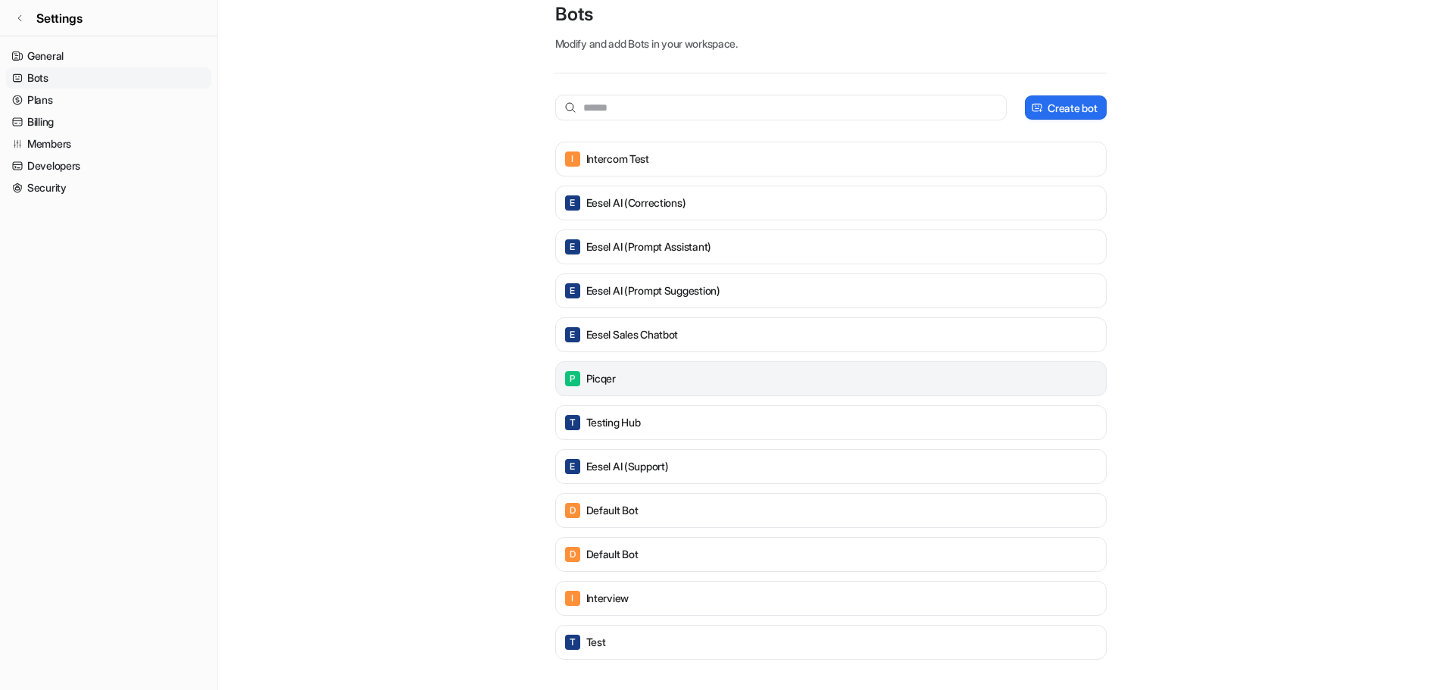
click at [846, 381] on div "P picqer" at bounding box center [831, 378] width 538 height 21
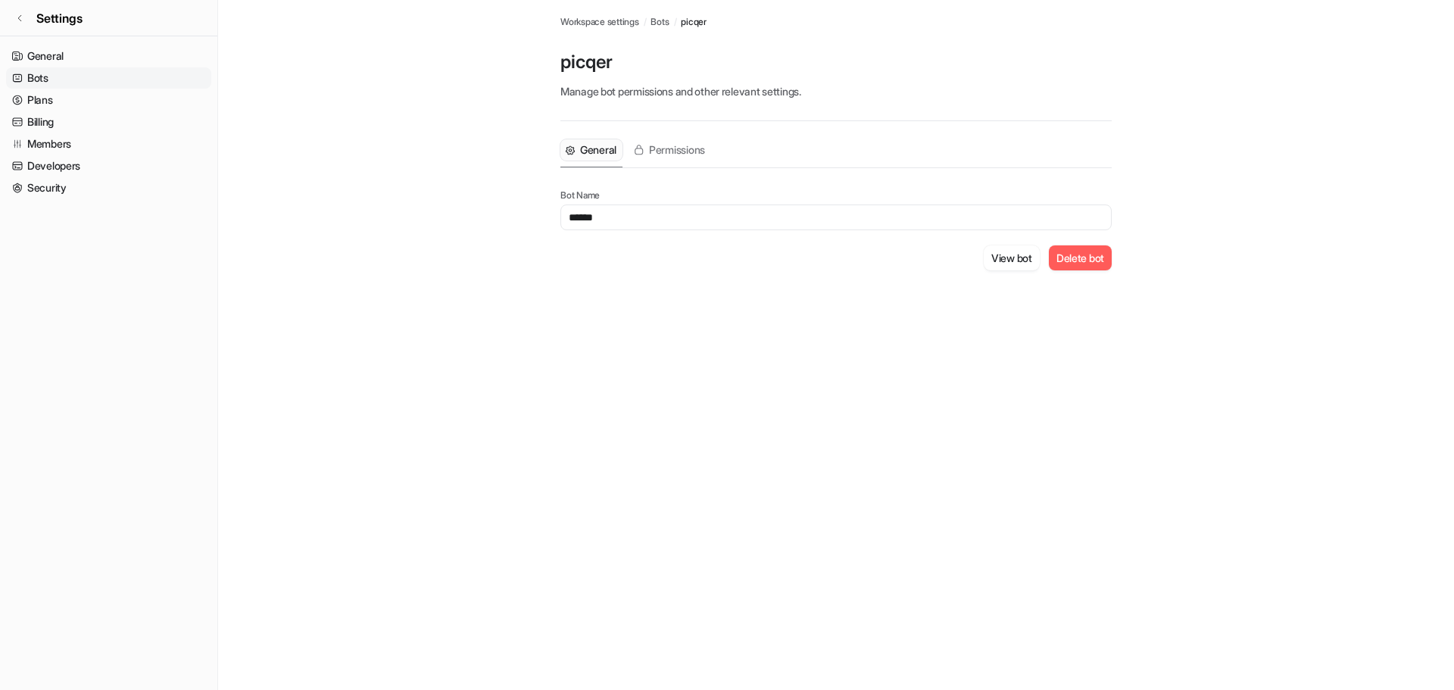
click at [1067, 258] on button "Delete bot" at bounding box center [1080, 257] width 63 height 25
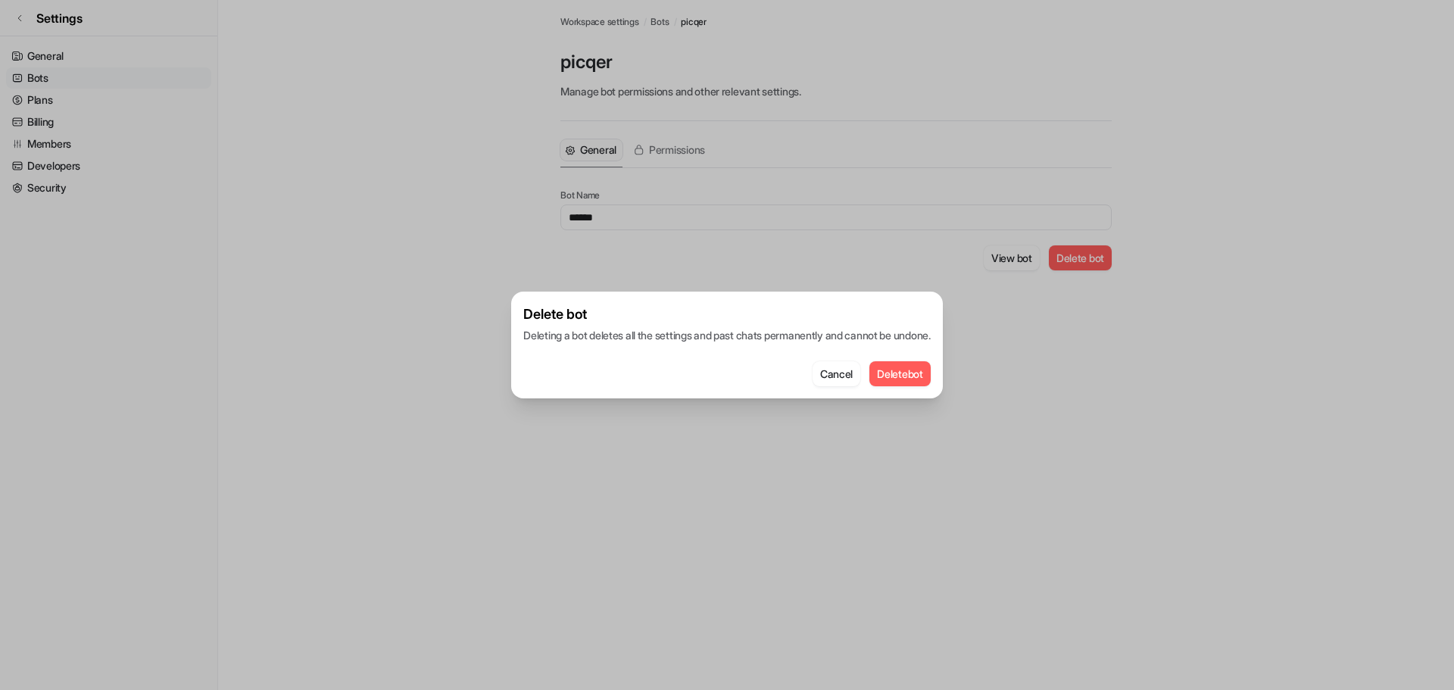
click at [919, 374] on button "Delete bot" at bounding box center [899, 373] width 61 height 25
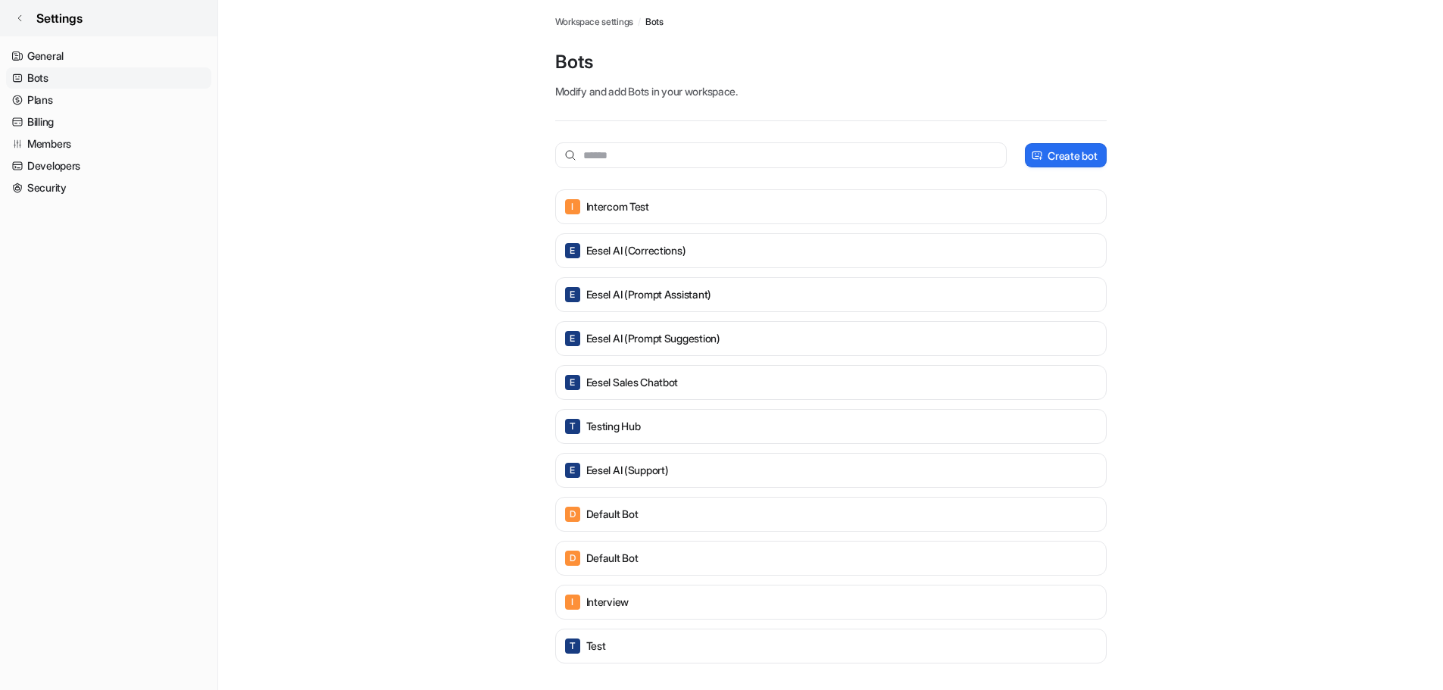
click at [17, 21] on icon at bounding box center [19, 18] width 9 height 9
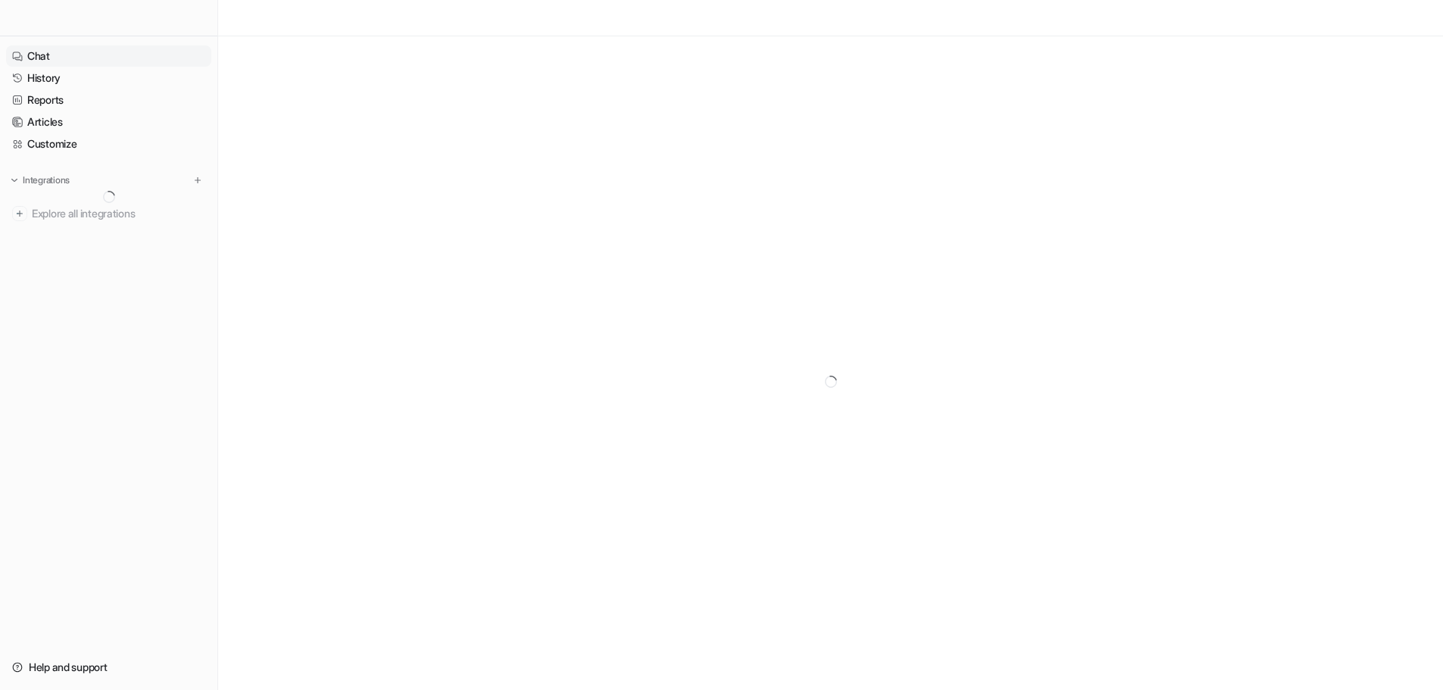
click at [33, 57] on link "Chat" at bounding box center [108, 55] width 205 height 21
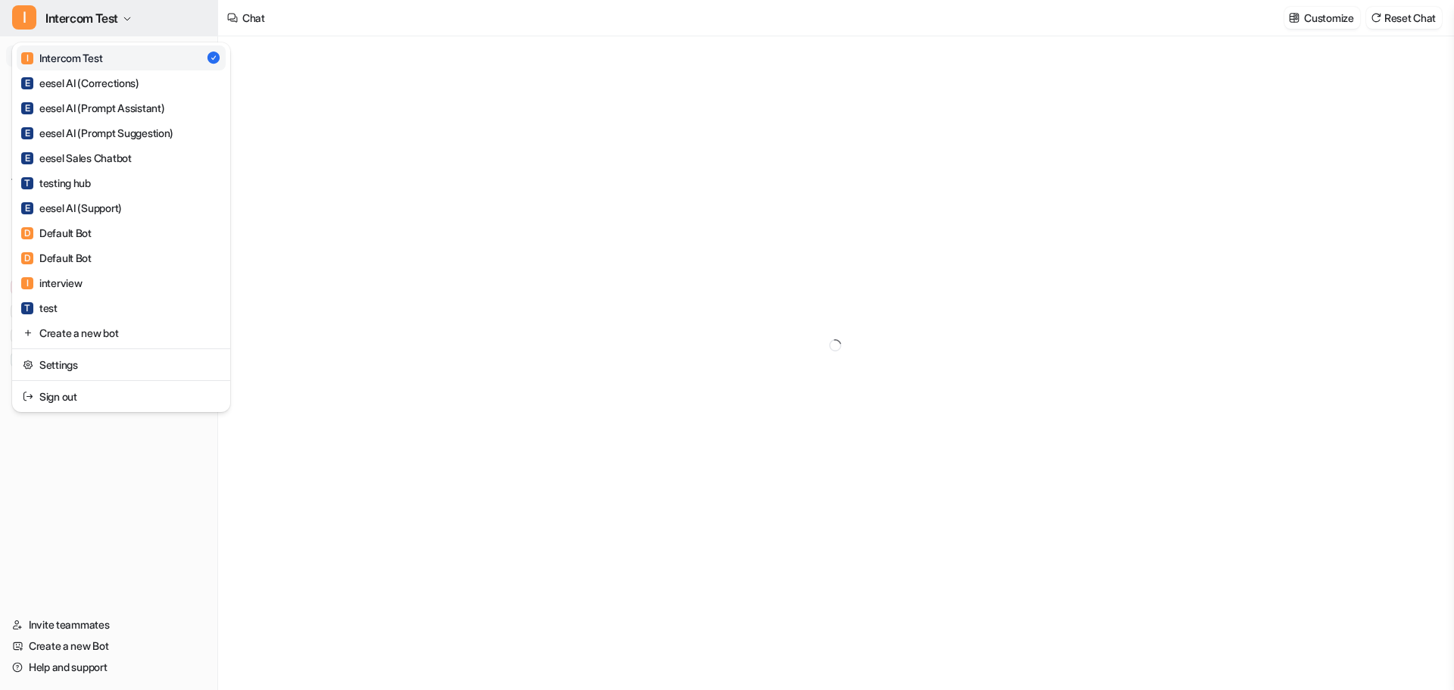
click at [112, 20] on span "Intercom Test" at bounding box center [81, 18] width 73 height 21
type textarea "**********"
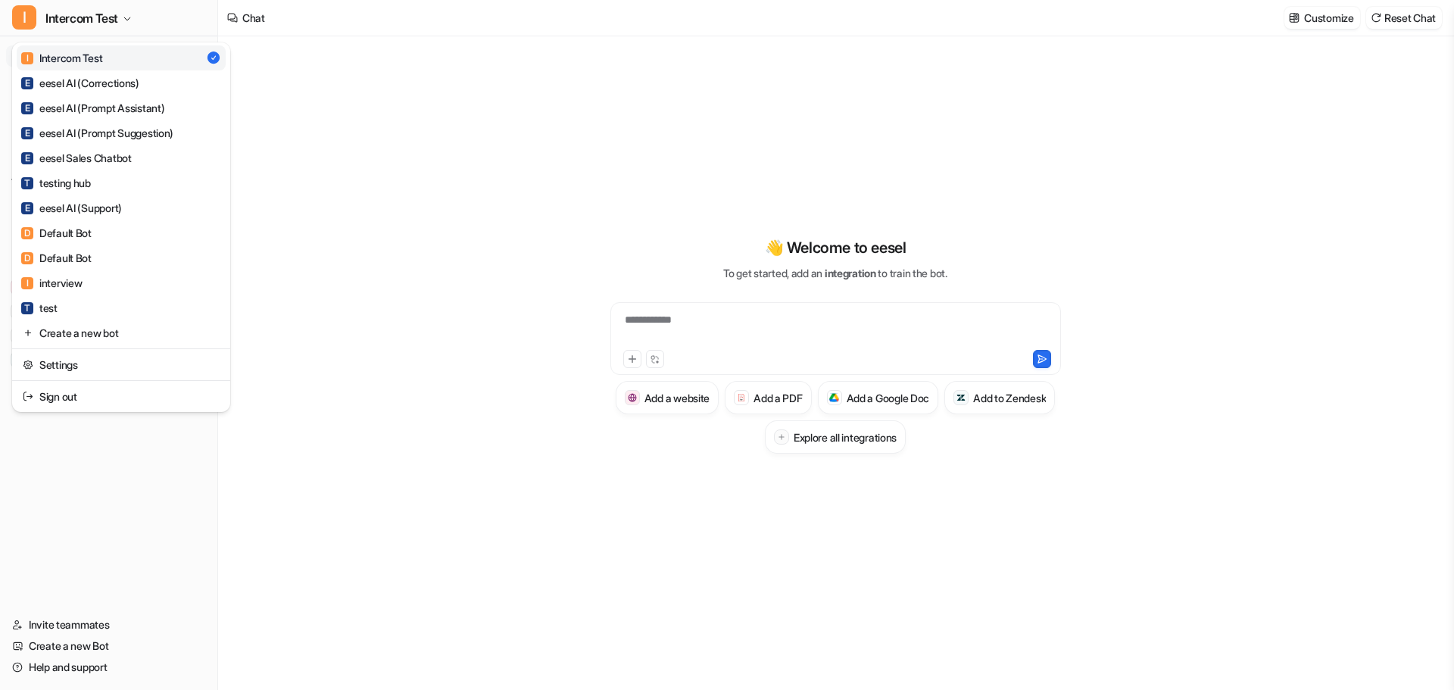
click at [1349, 346] on div "**********" at bounding box center [727, 345] width 1454 height 690
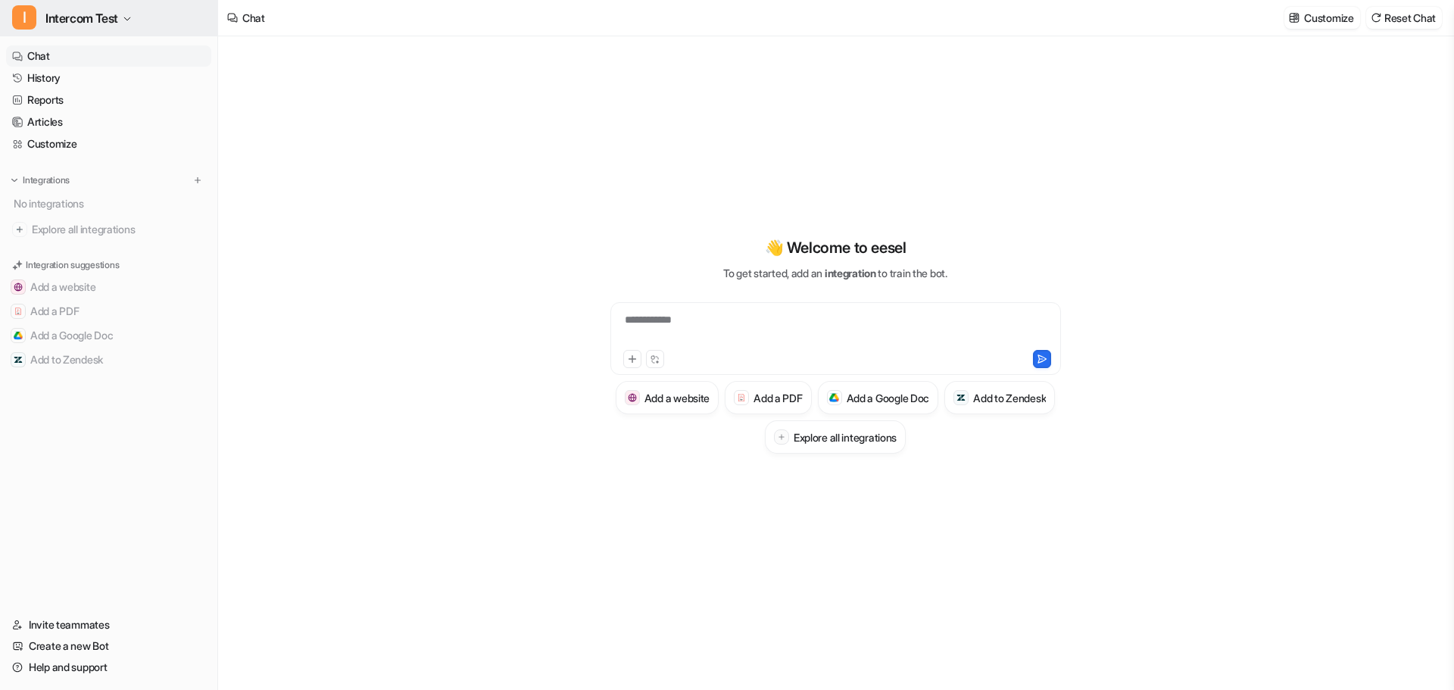
click at [180, 17] on button "I Intercom Test" at bounding box center [108, 18] width 217 height 36
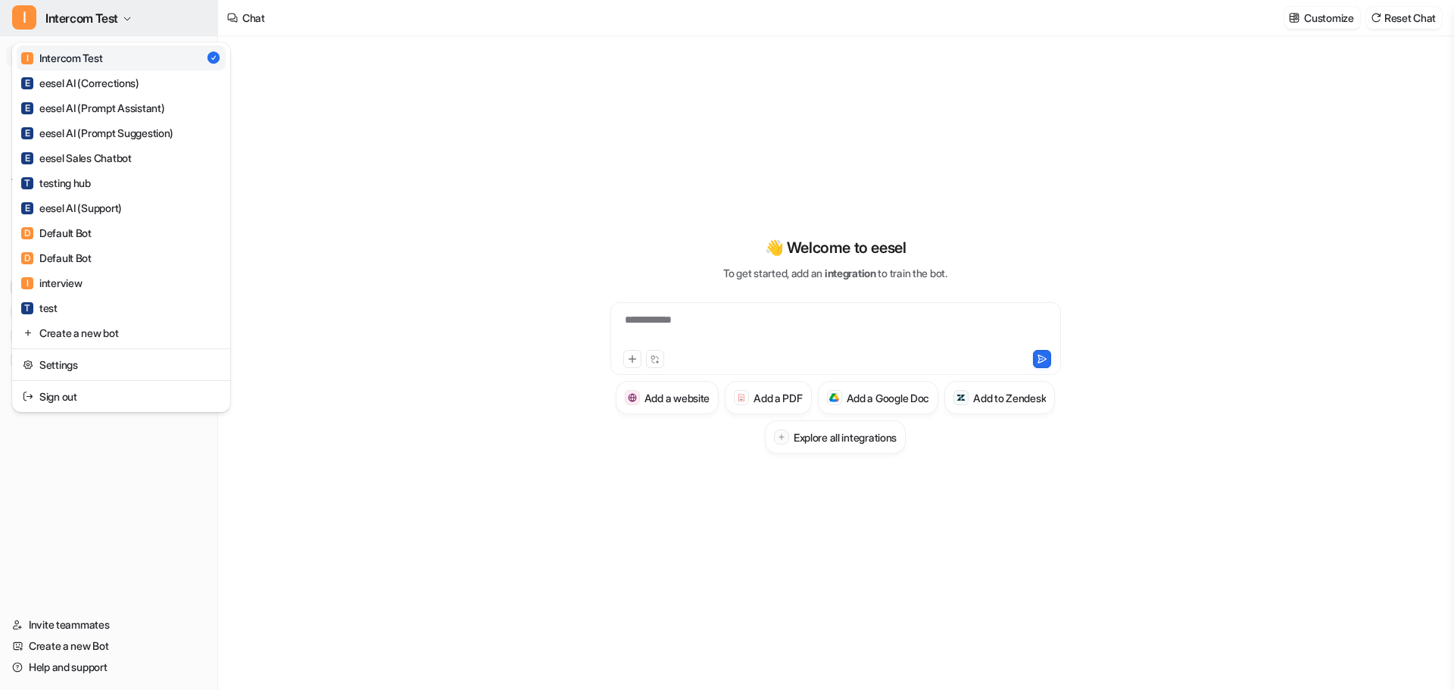
click at [180, 17] on button "I Intercom Test" at bounding box center [108, 18] width 217 height 36
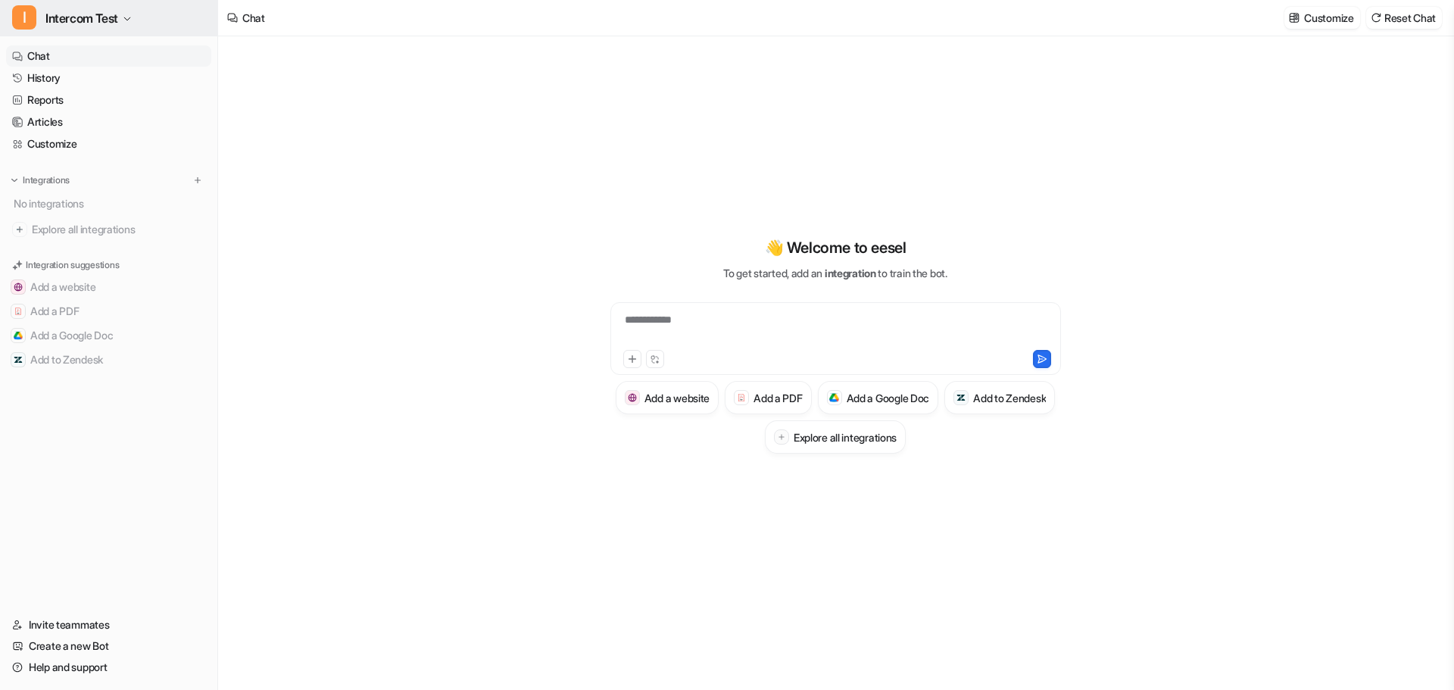
click at [180, 17] on button "I Intercom Test" at bounding box center [108, 18] width 217 height 36
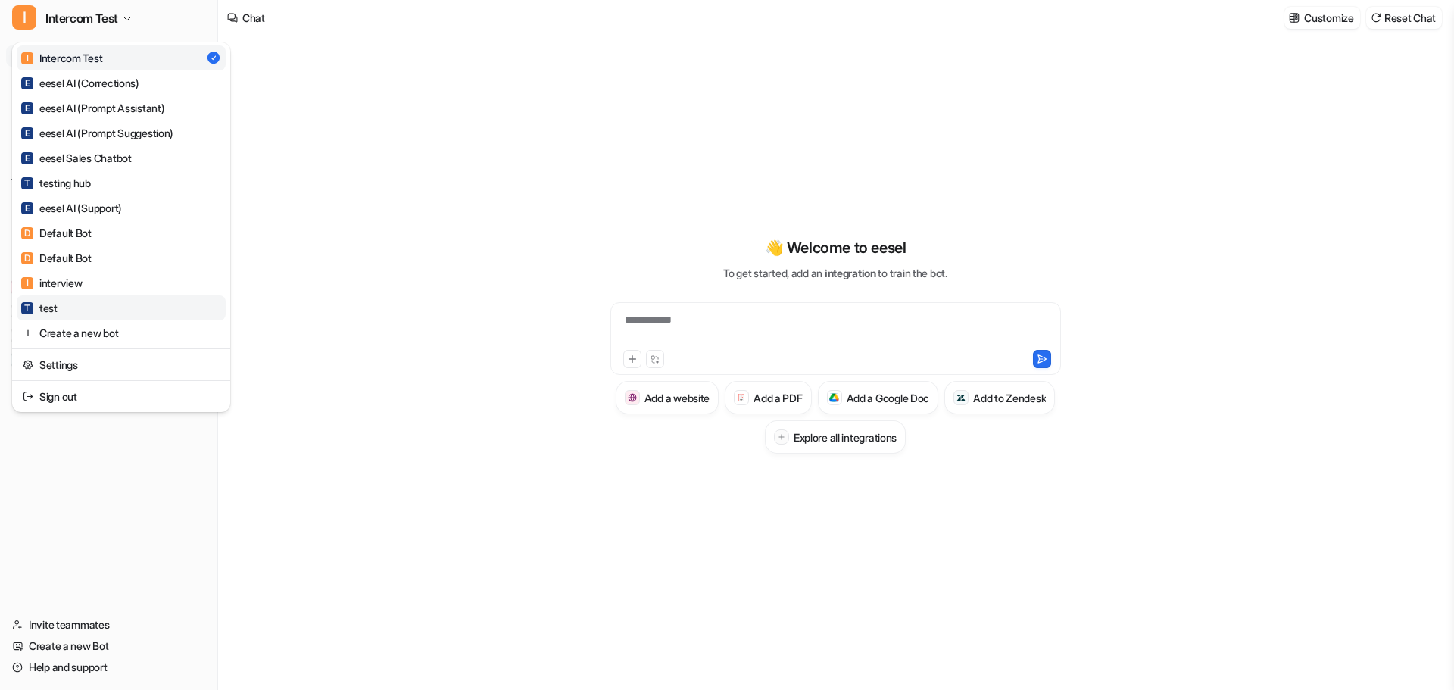
click at [81, 302] on link "T test" at bounding box center [121, 307] width 209 height 25
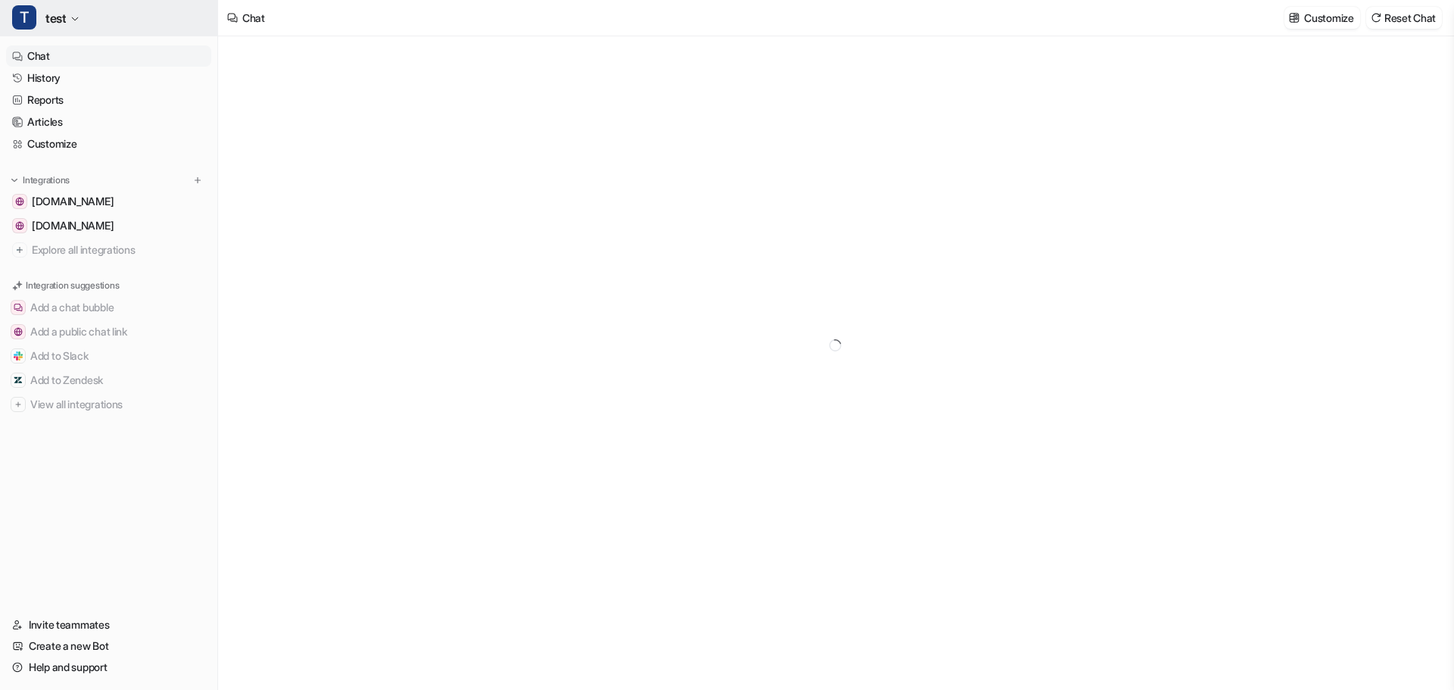
type textarea "**********"
click at [61, 13] on span "test" at bounding box center [55, 18] width 20 height 21
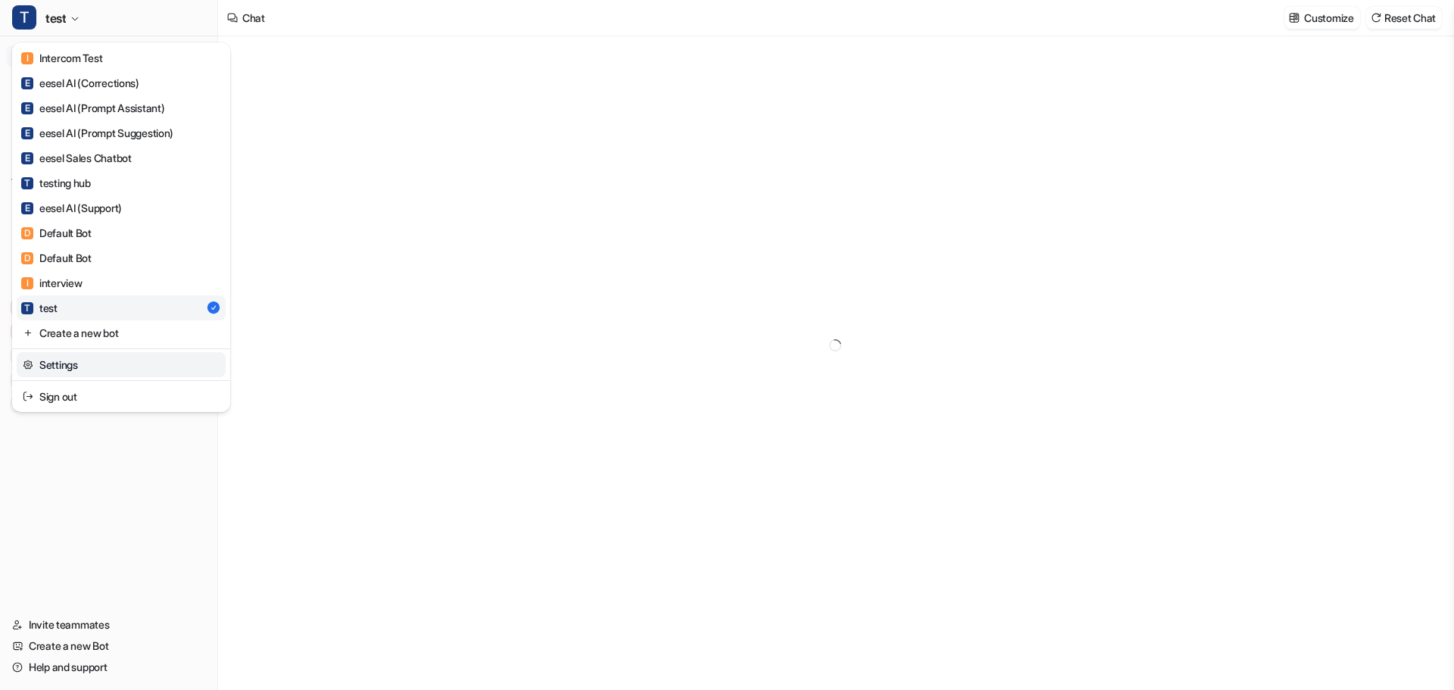
click at [101, 364] on link "Settings" at bounding box center [121, 364] width 209 height 25
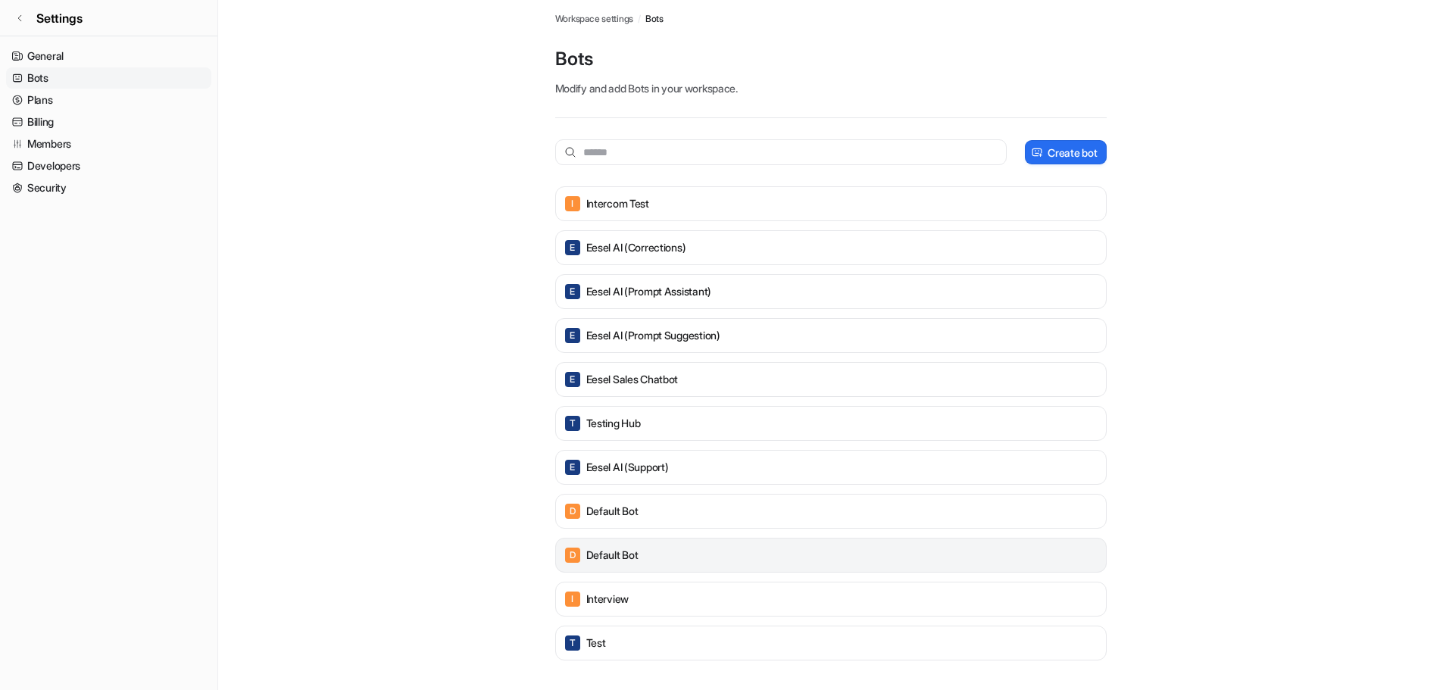
scroll to position [4, 0]
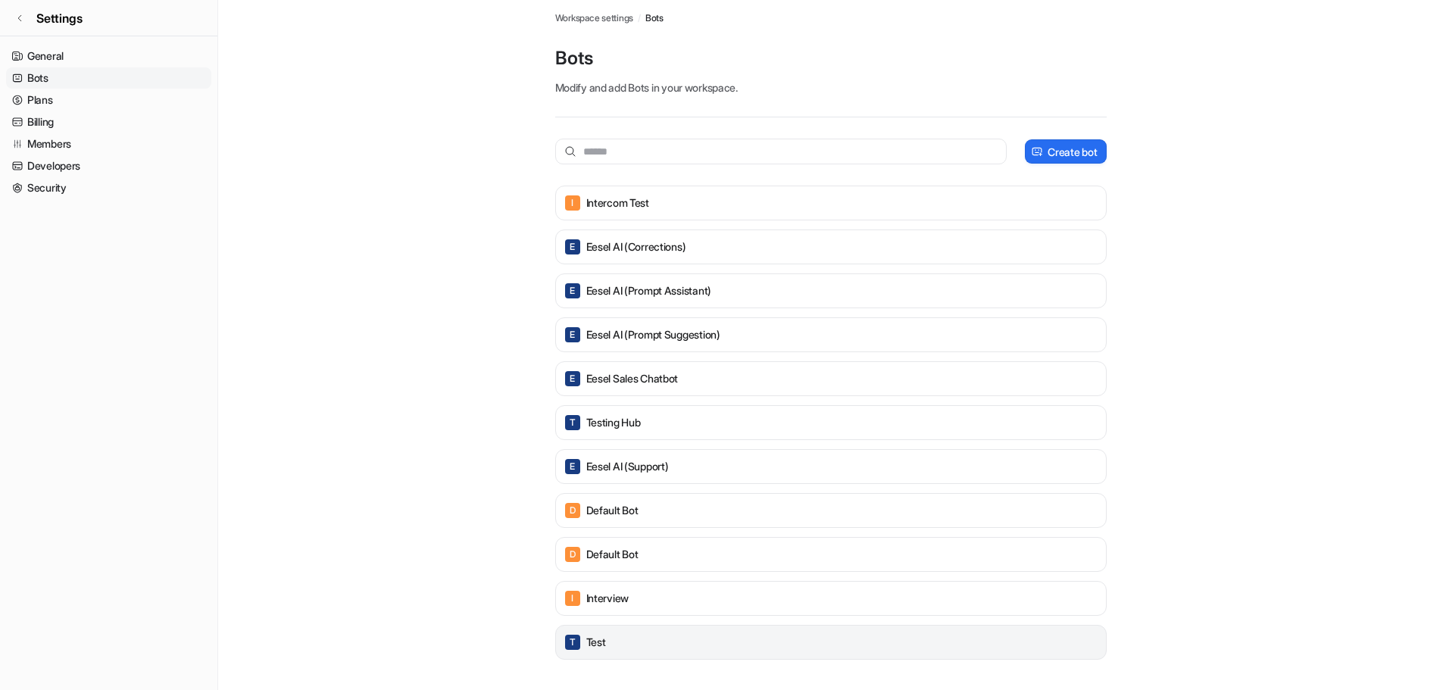
click at [606, 638] on p "test" at bounding box center [596, 642] width 20 height 15
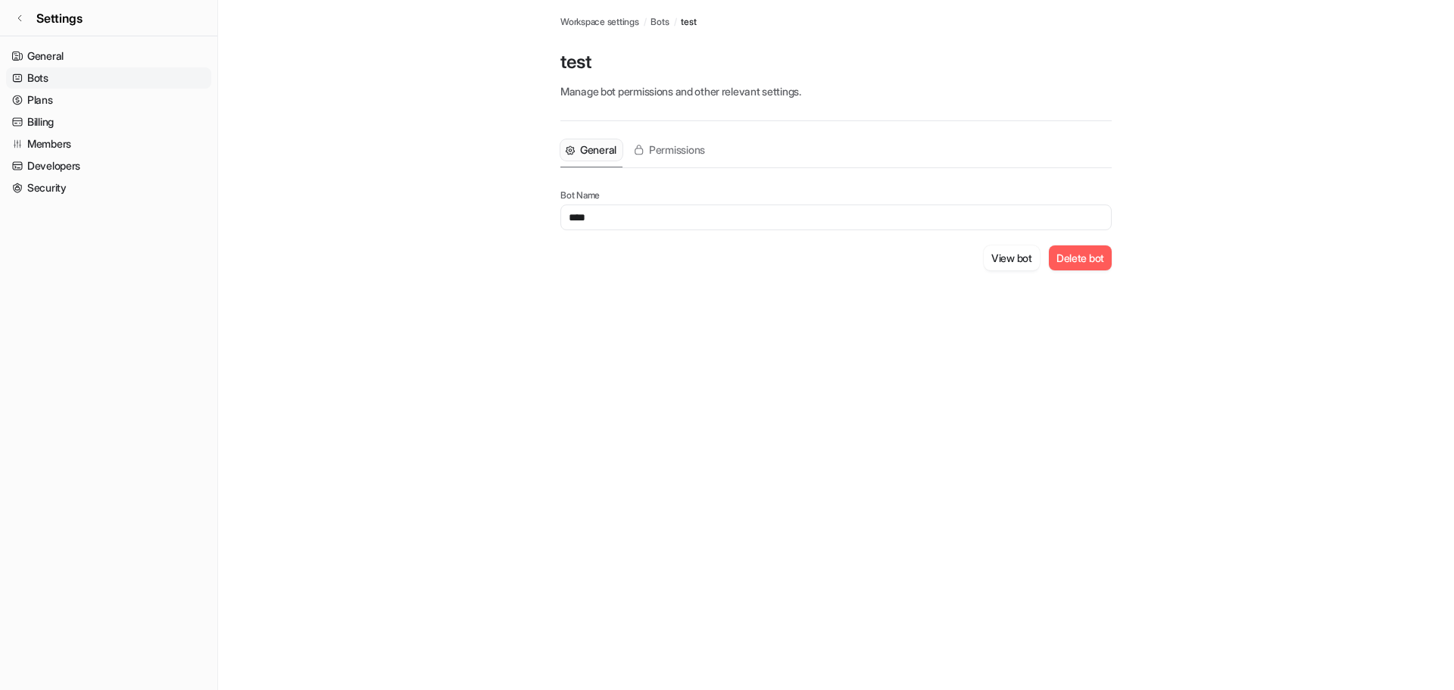
click at [1065, 259] on button "Delete bot" at bounding box center [1080, 257] width 63 height 25
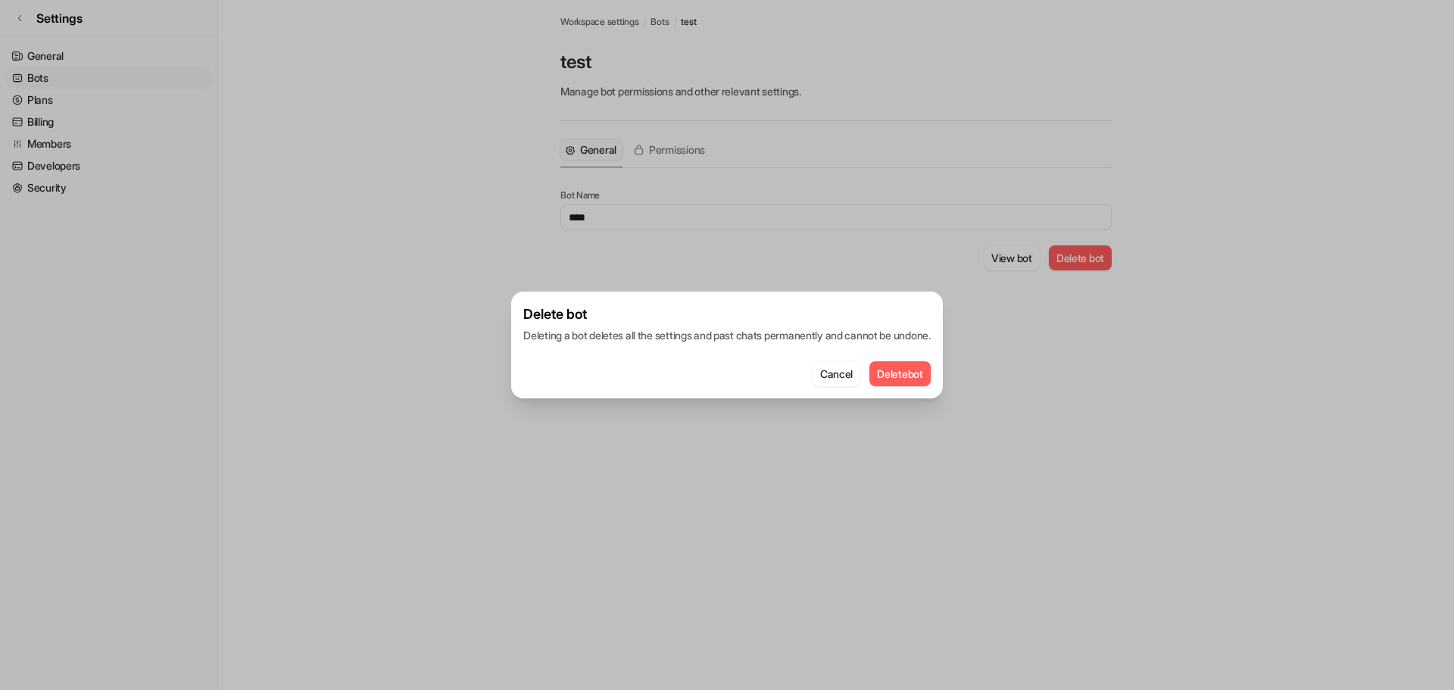
click at [900, 381] on button "Delete bot" at bounding box center [899, 373] width 61 height 25
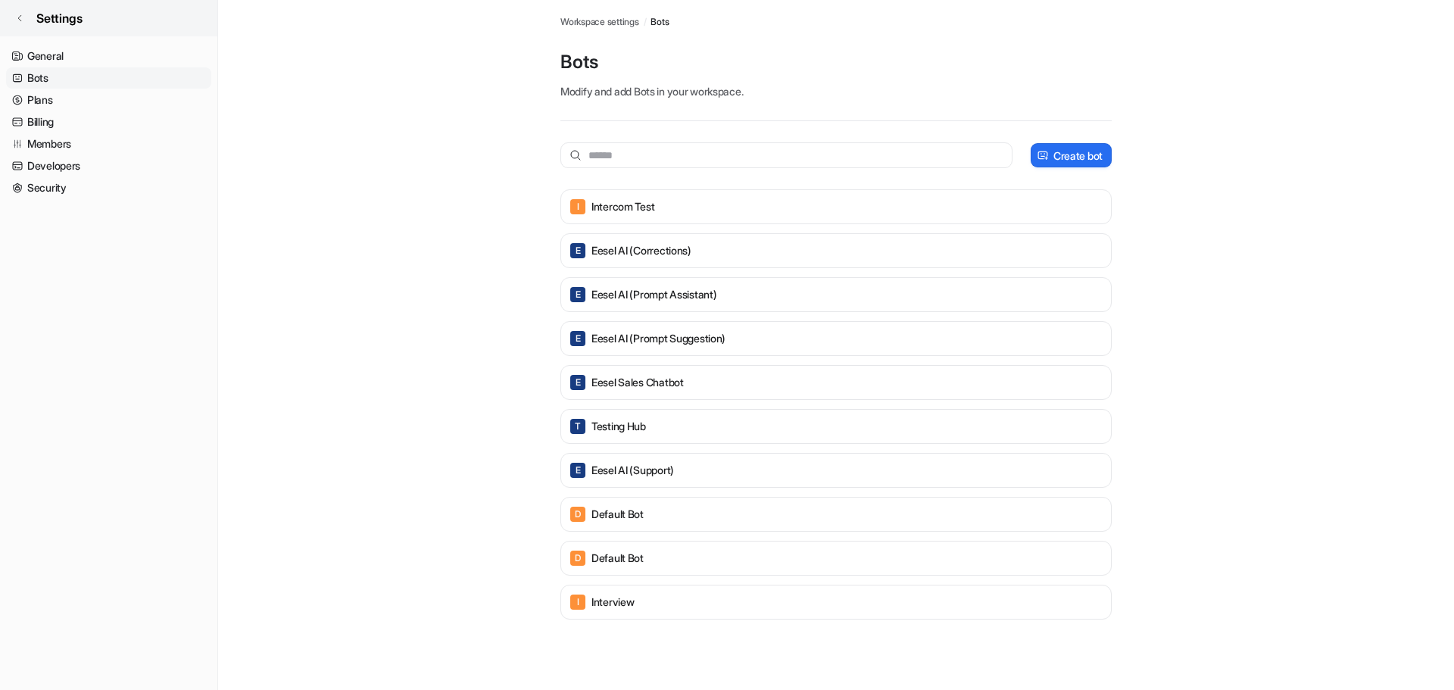
click at [23, 10] on link "Settings" at bounding box center [108, 18] width 217 height 36
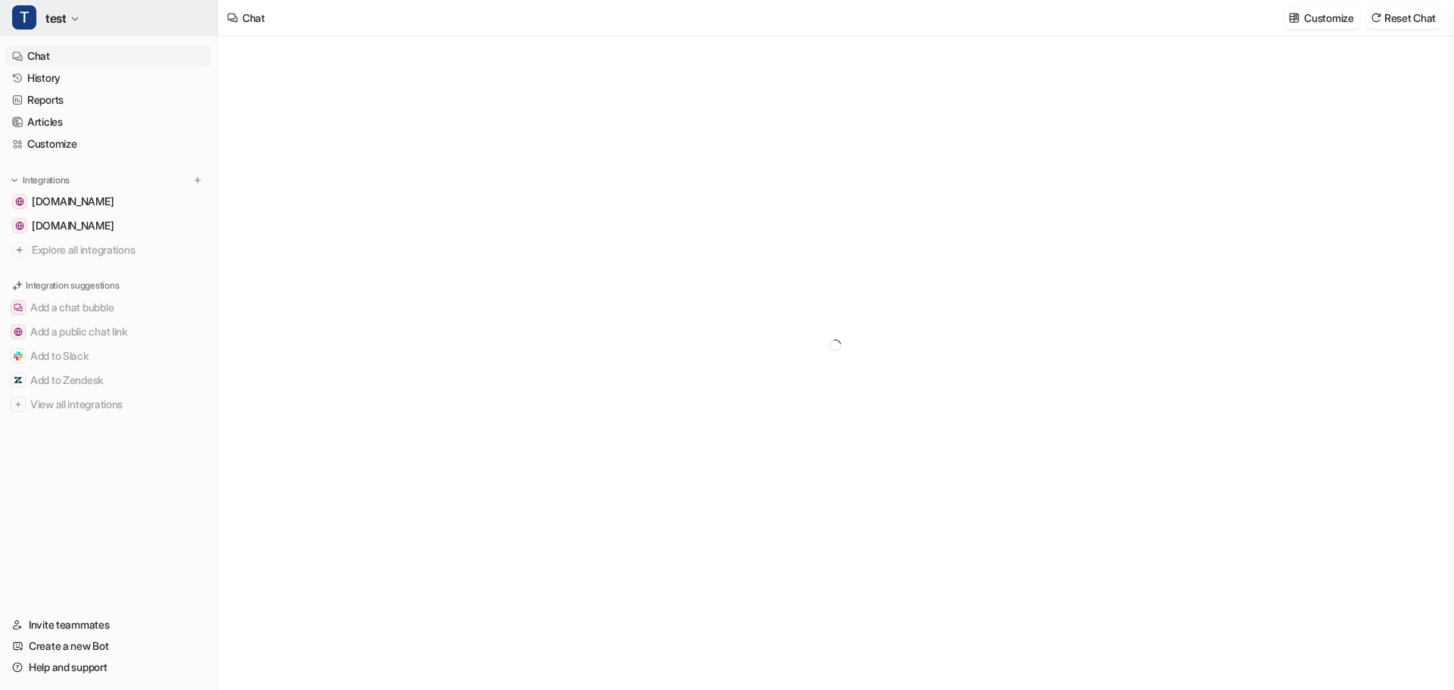
click at [62, 14] on span "test" at bounding box center [55, 18] width 20 height 21
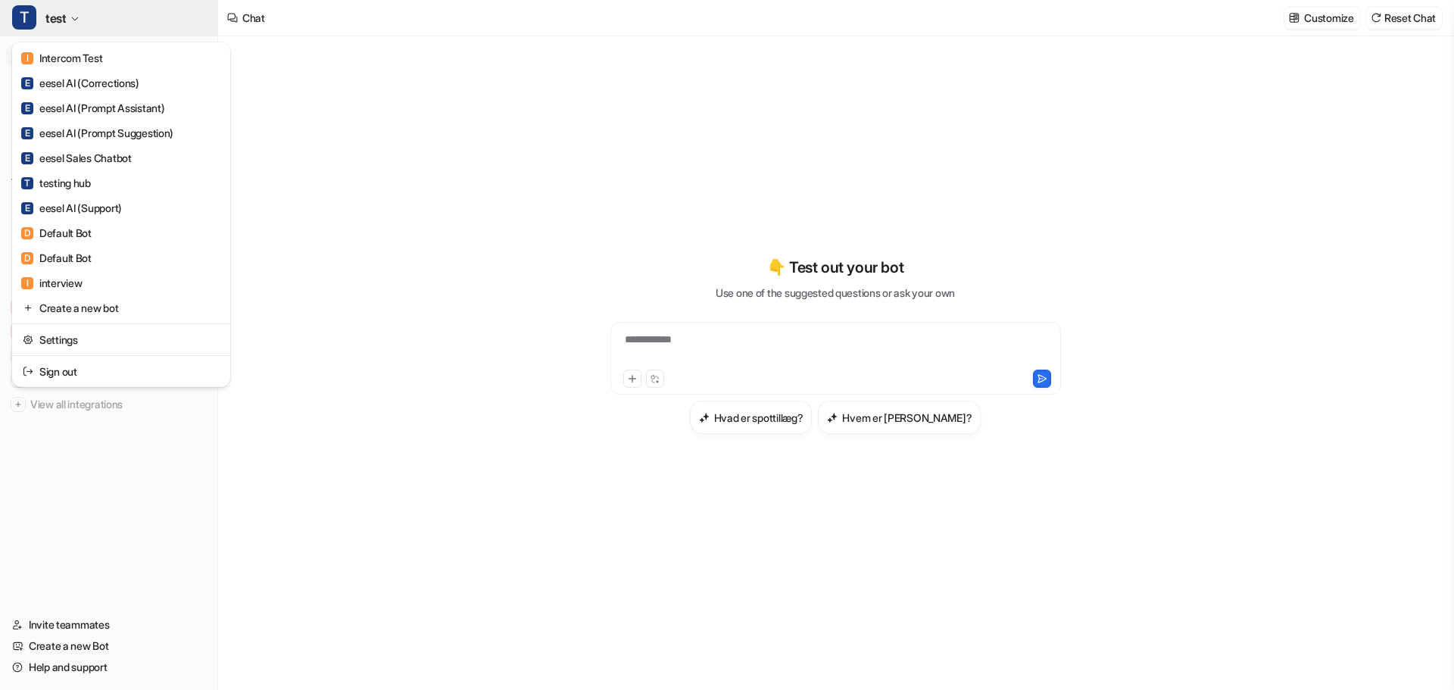
click at [61, 13] on span "test" at bounding box center [55, 18] width 20 height 21
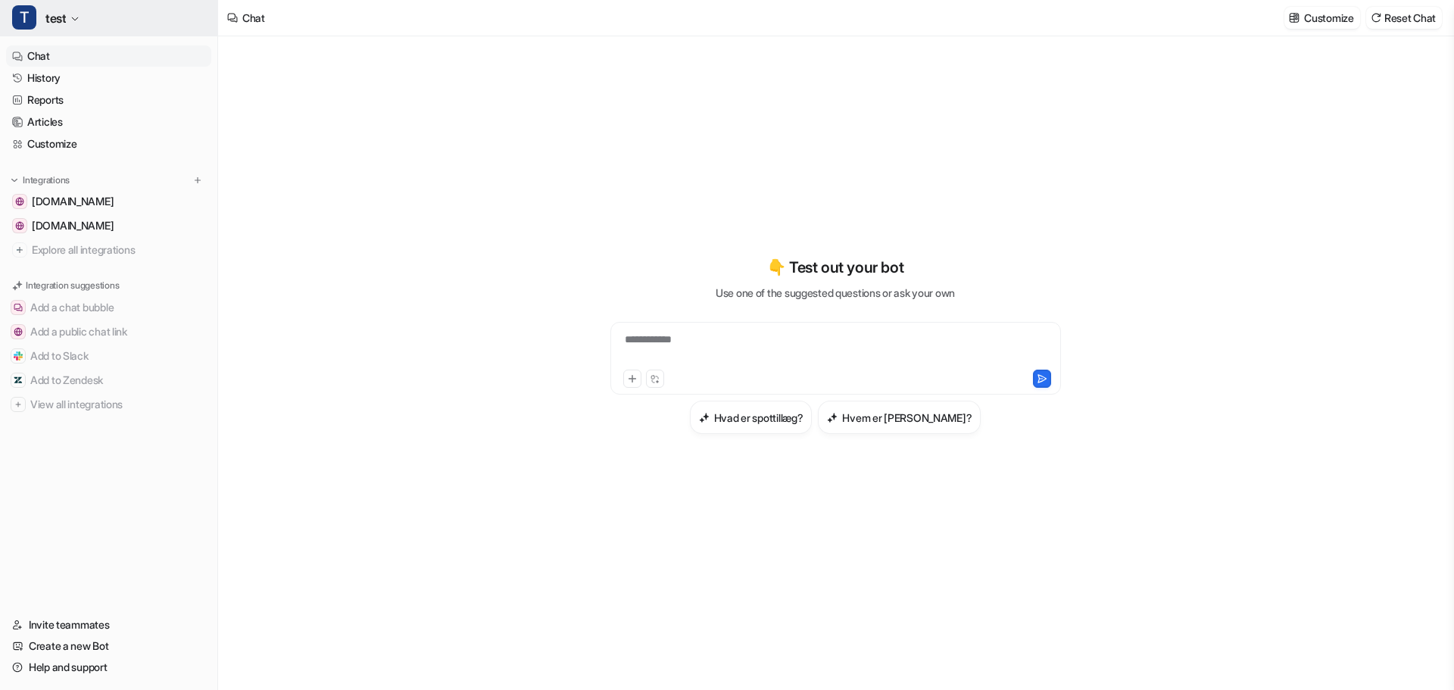
click at [23, 13] on span "T" at bounding box center [24, 17] width 24 height 24
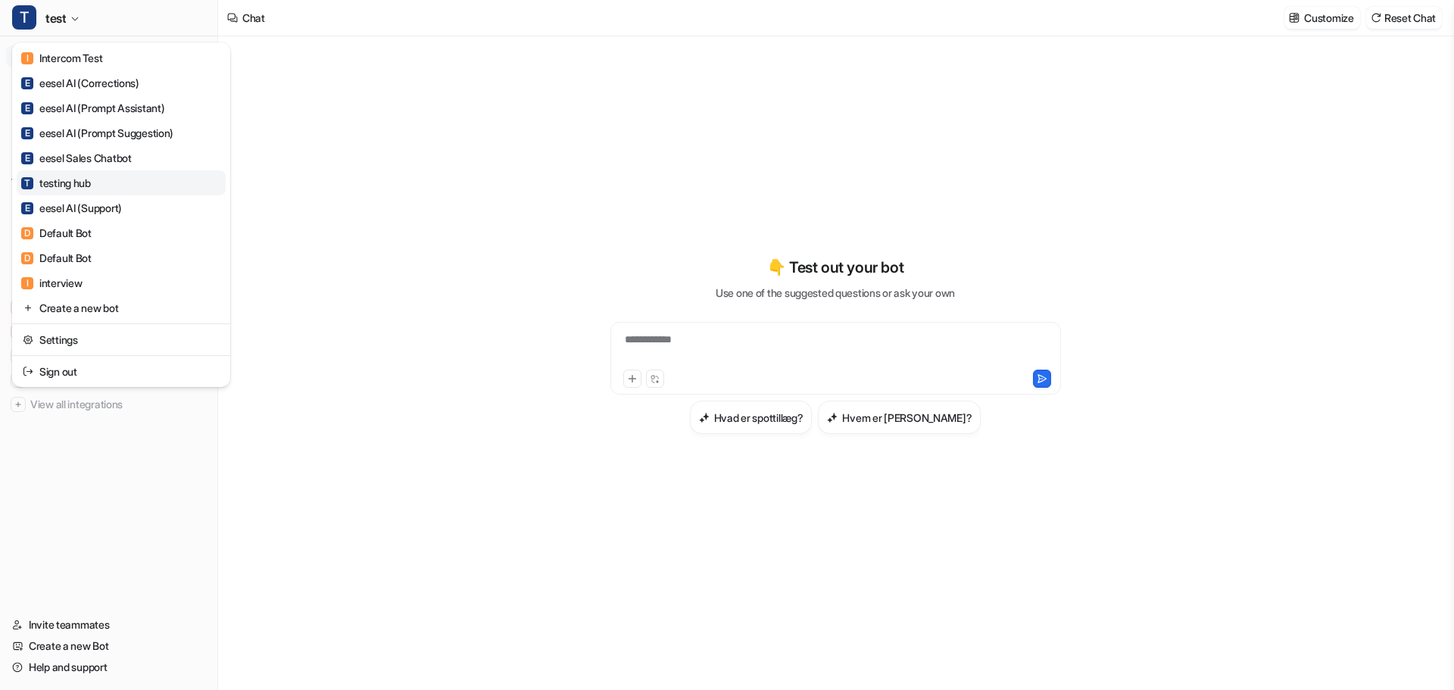
click at [91, 176] on div "T testing hub" at bounding box center [56, 183] width 70 height 16
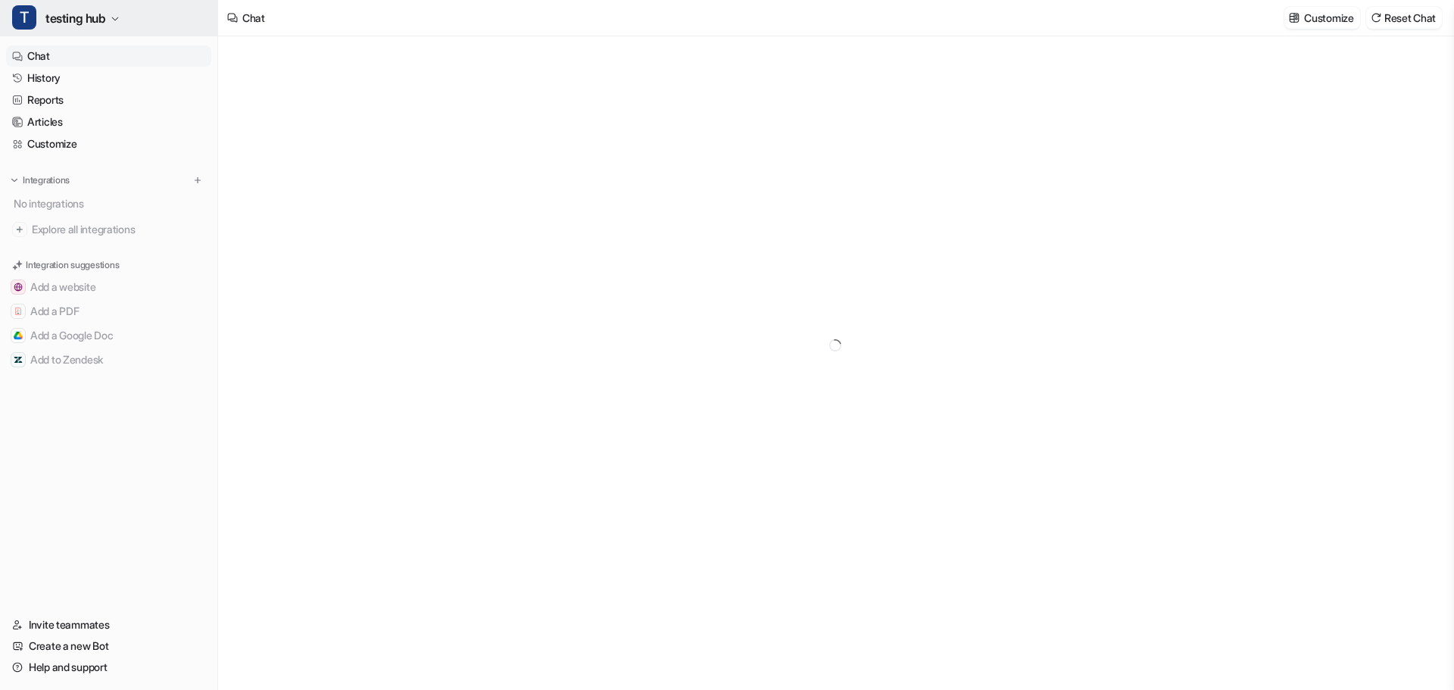
type textarea "**********"
